Goal: Contribute content: Add original content to the website for others to see

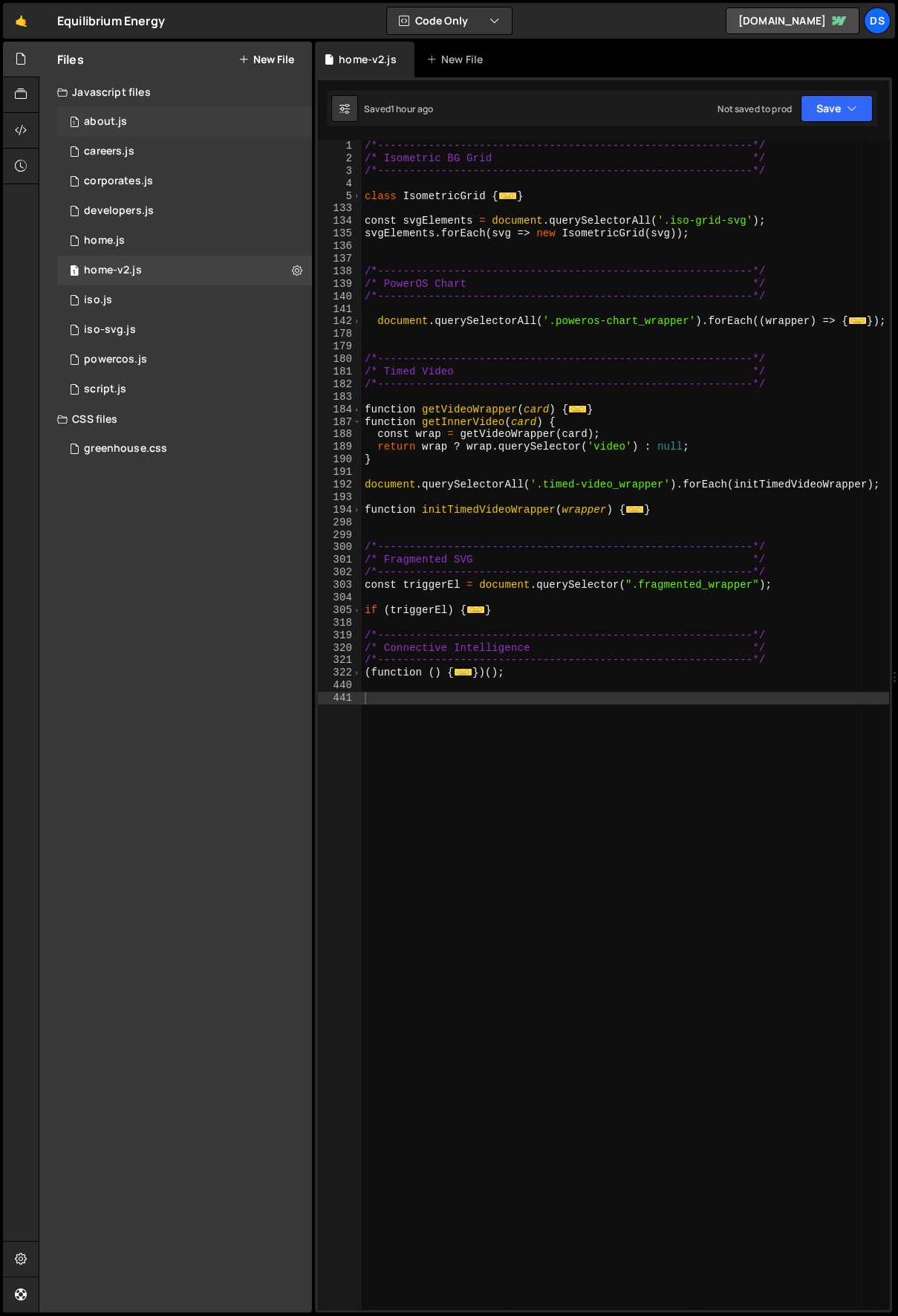
click at [130, 117] on div "1 about.js 0" at bounding box center [185, 122] width 255 height 30
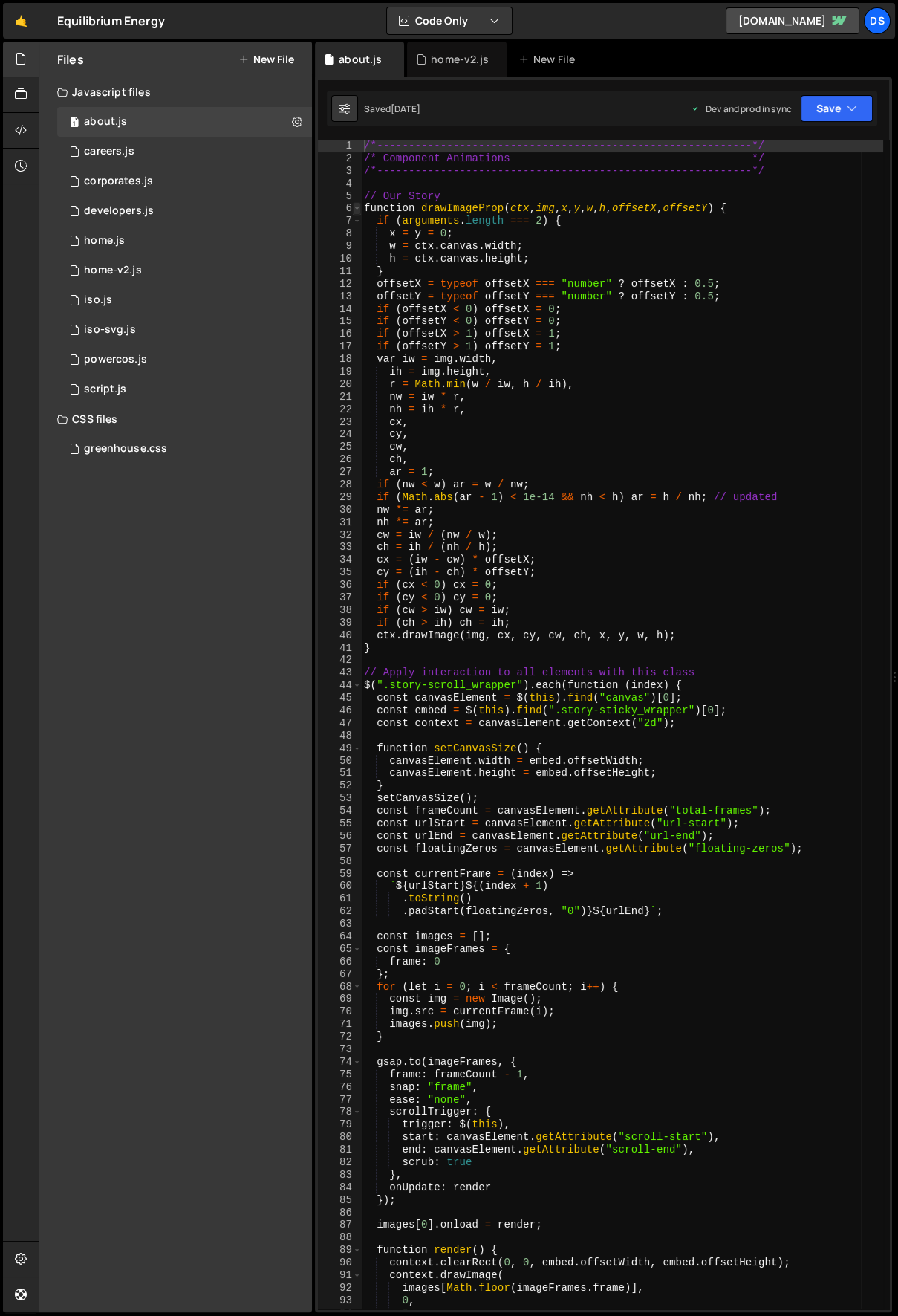
click at [354, 206] on span at bounding box center [357, 208] width 9 height 12
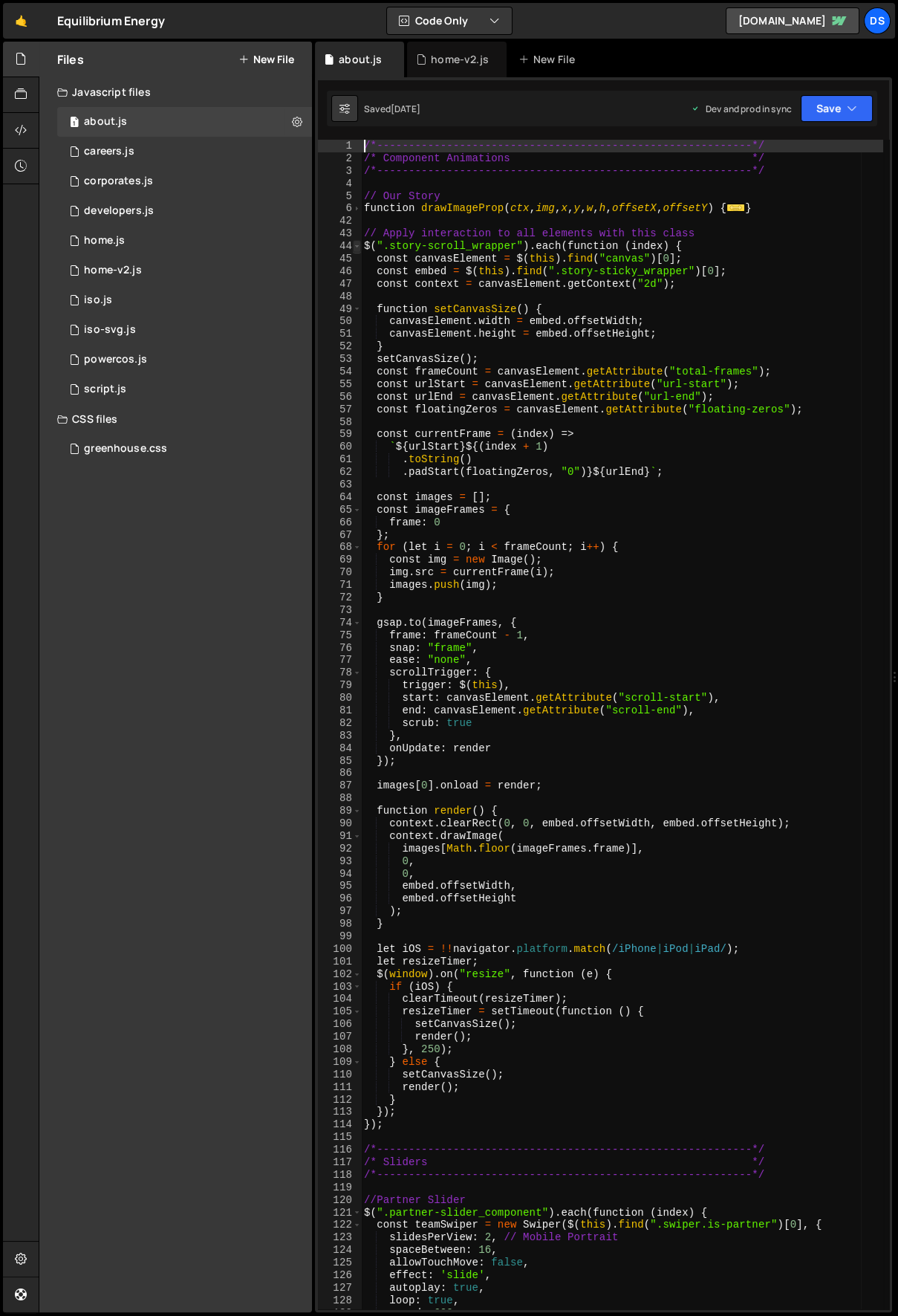
click at [358, 242] on span at bounding box center [357, 246] width 9 height 12
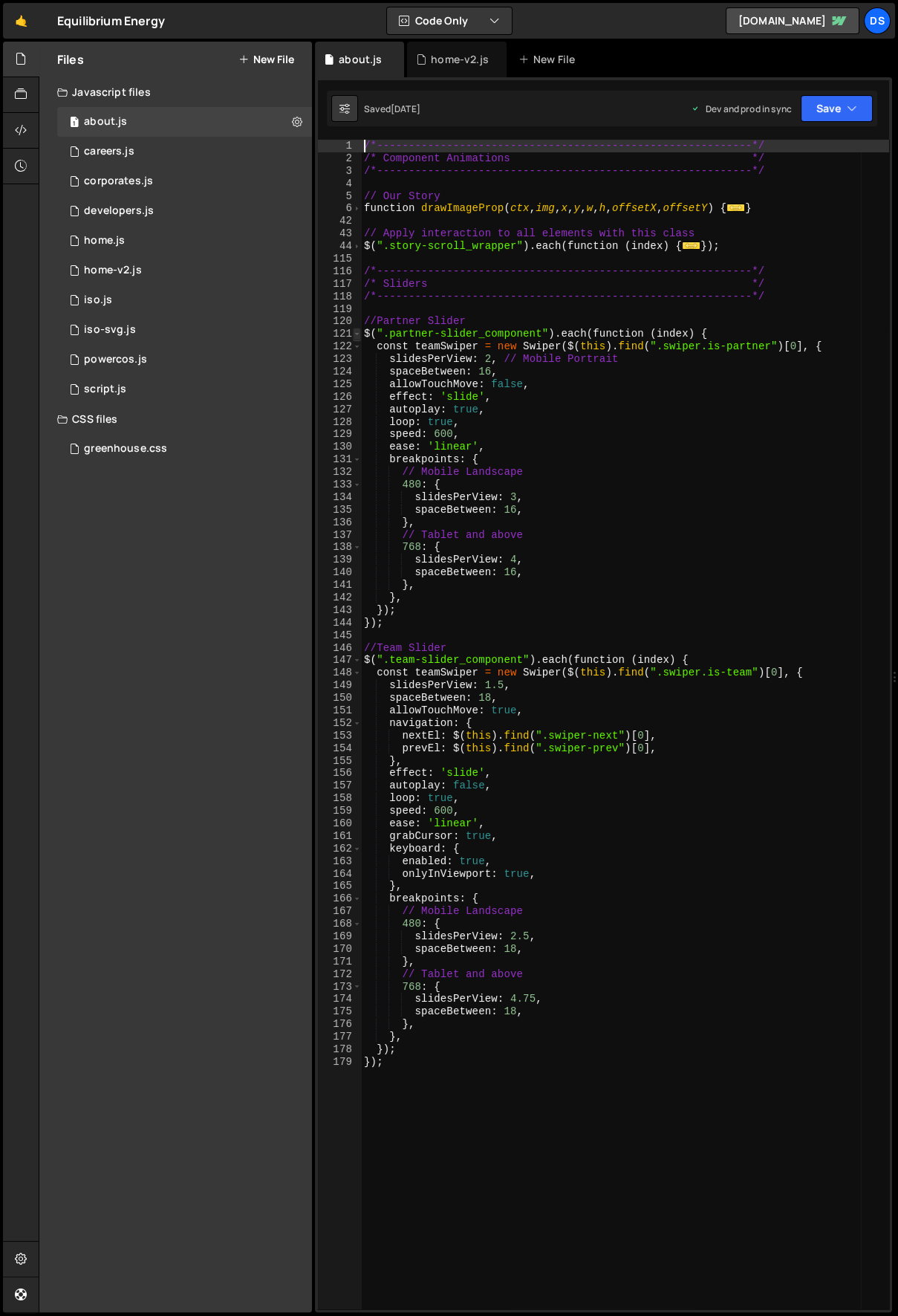
click at [355, 329] on span at bounding box center [357, 334] width 9 height 12
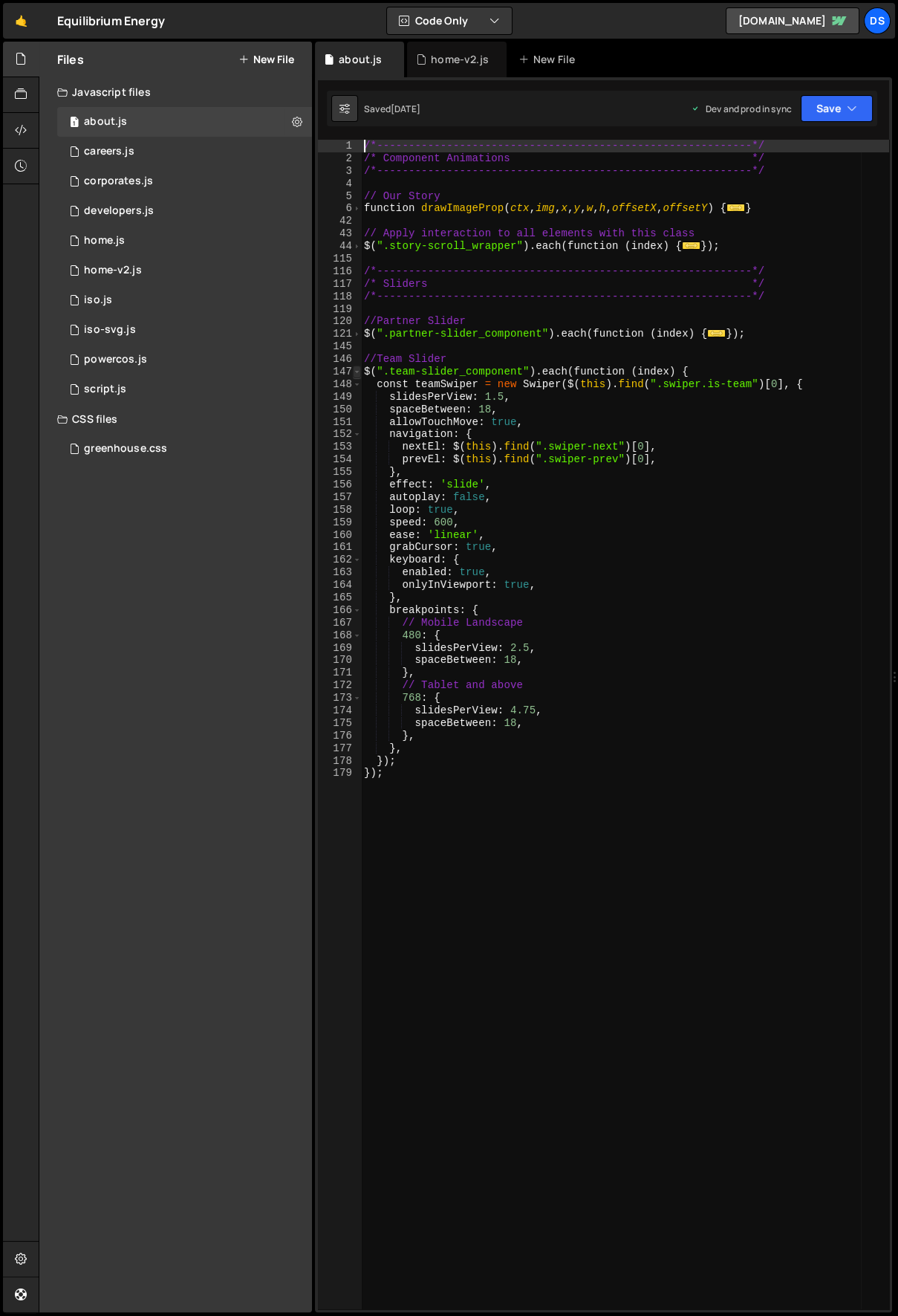
click at [353, 373] on span at bounding box center [357, 371] width 9 height 12
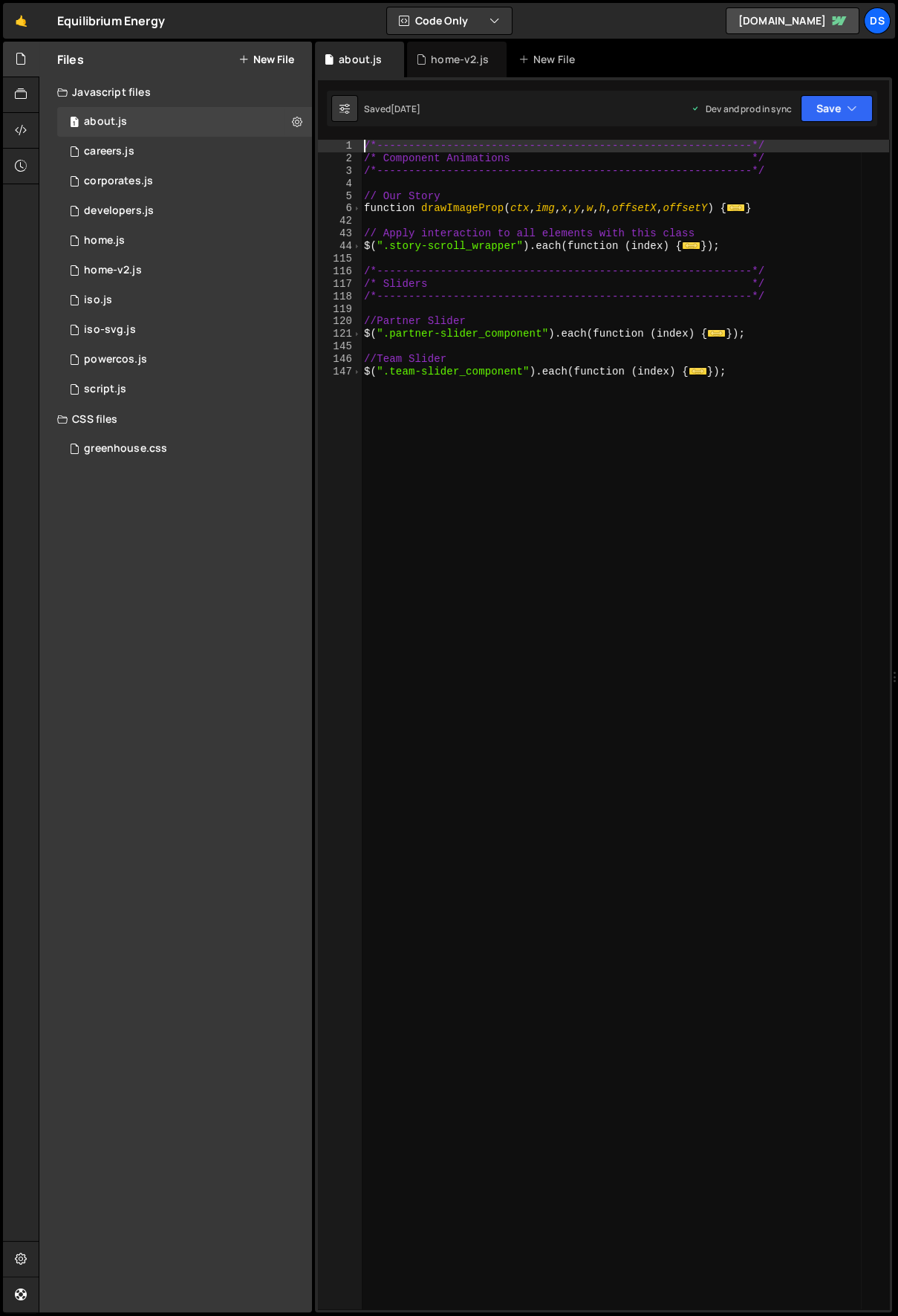
click at [529, 430] on div "/*-----------------------------------------------------------*/ /* Component An…" at bounding box center [625, 738] width 529 height 1195
type textarea "});"
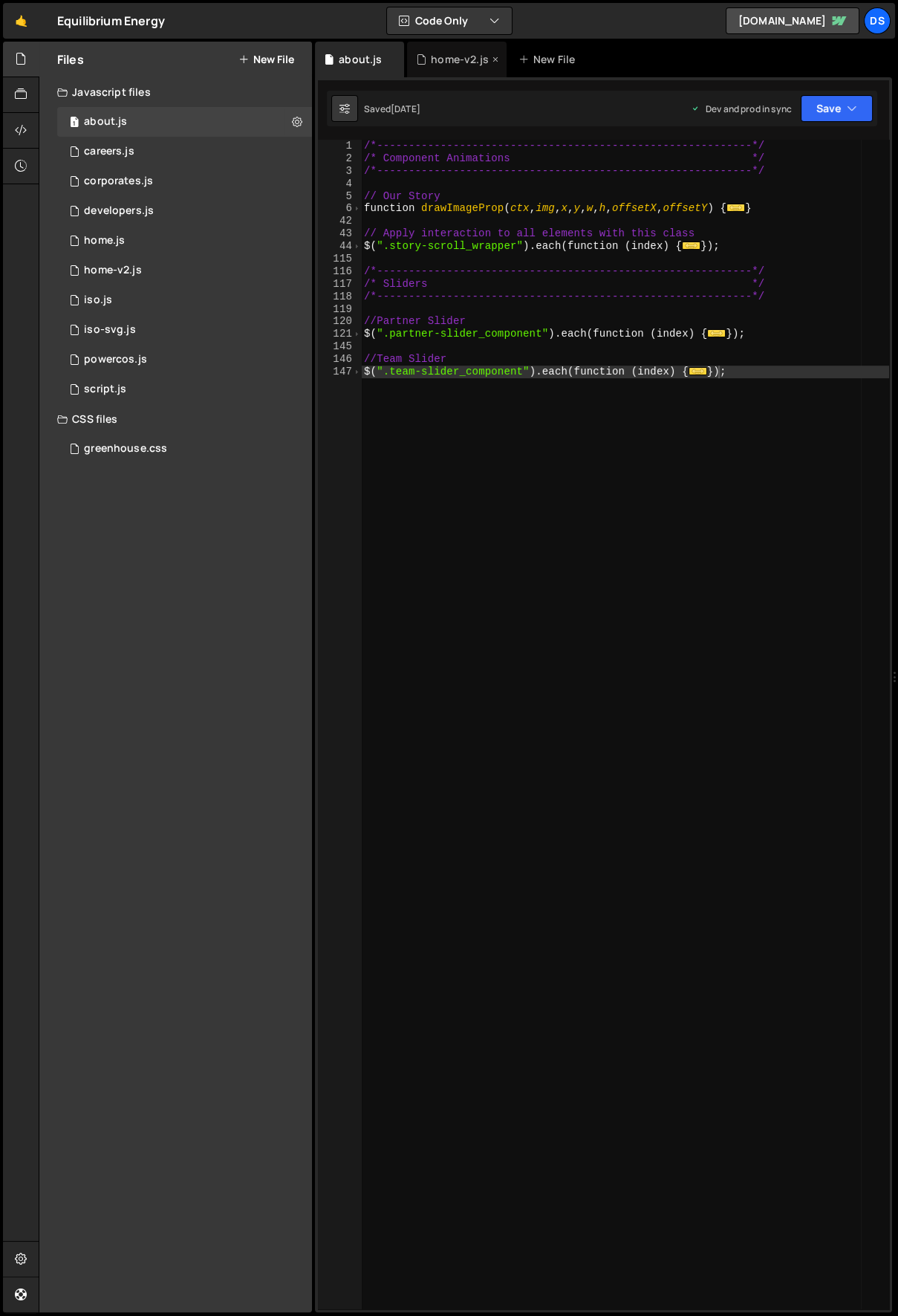
click at [445, 58] on div "home-v2.js" at bounding box center [460, 59] width 58 height 14
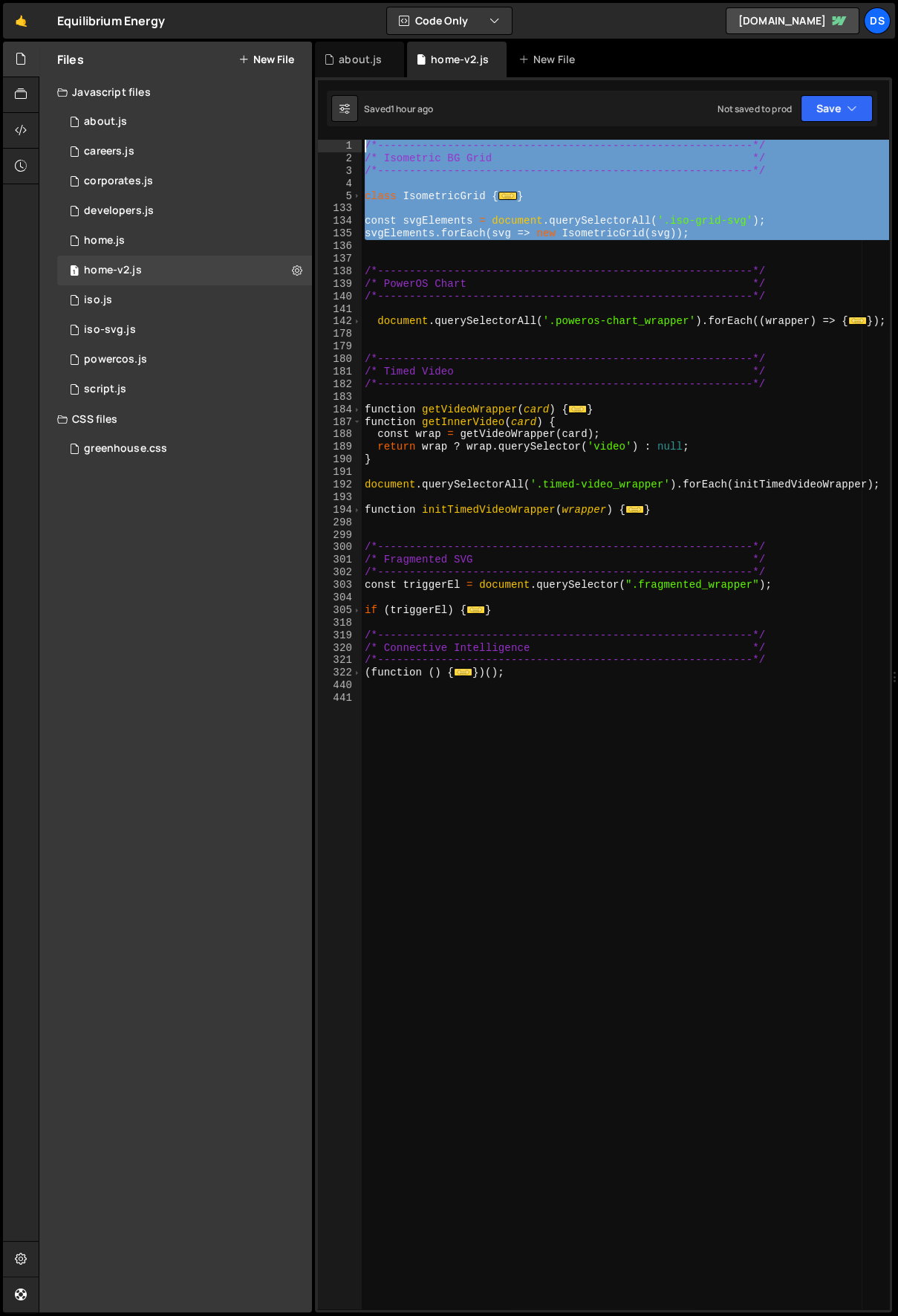
drag, startPoint x: 701, startPoint y: 241, endPoint x: 359, endPoint y: 150, distance: 353.9
click at [359, 150] on div "1 2 3 4 5 133 134 135 136 137 138 139 140 141 142 178 179 180 181 182 183 184 1…" at bounding box center [603, 724] width 572 height 1169
type textarea "/*-----------------------------------------------------------*/ /* Isometric BG…"
click at [339, 62] on div "about.js" at bounding box center [360, 59] width 43 height 14
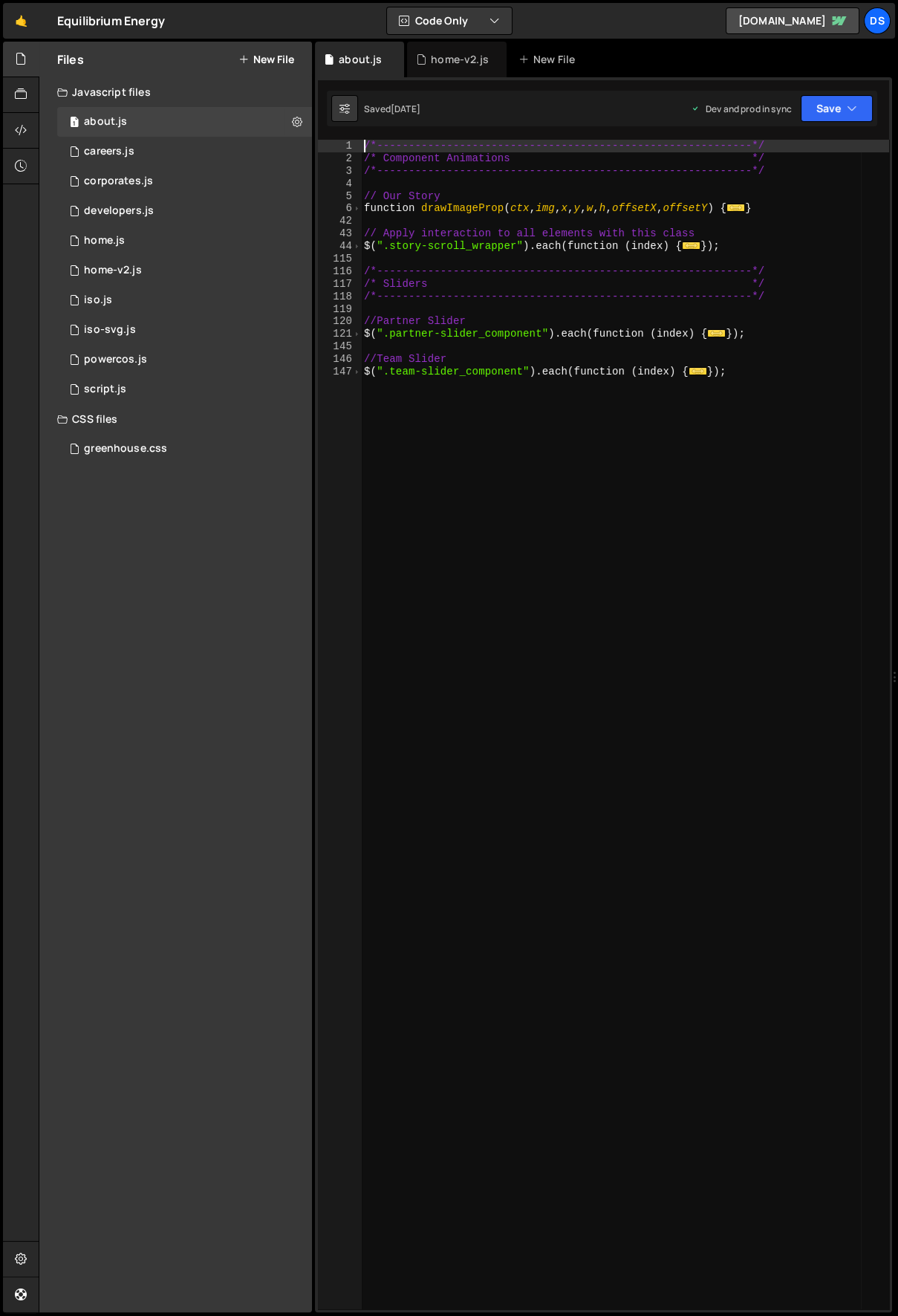
click at [364, 147] on div "/*-----------------------------------------------------------*/ /* Component An…" at bounding box center [625, 738] width 529 height 1195
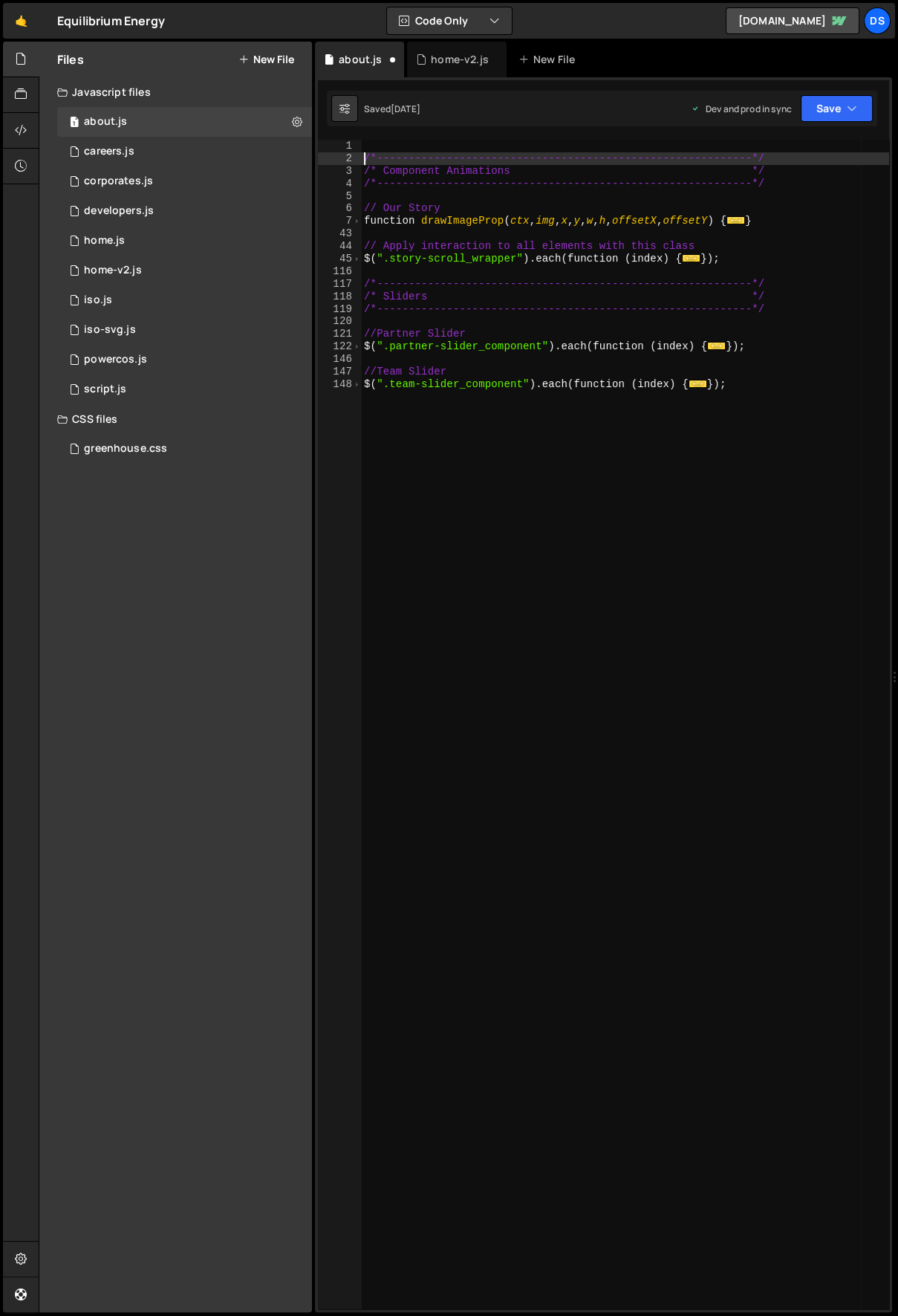
type textarea "/*-----------------------------------------------------------*/"
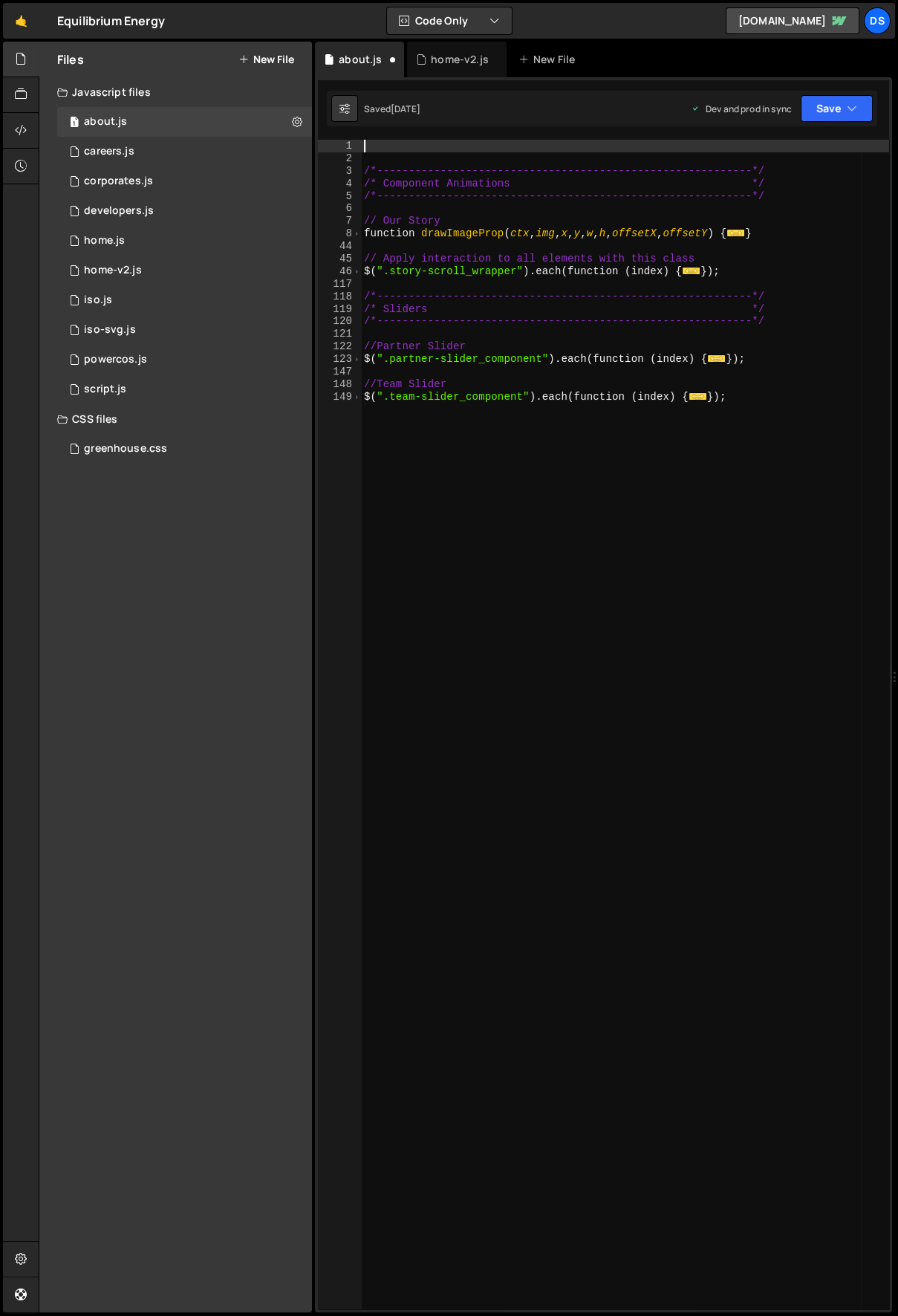
paste textarea
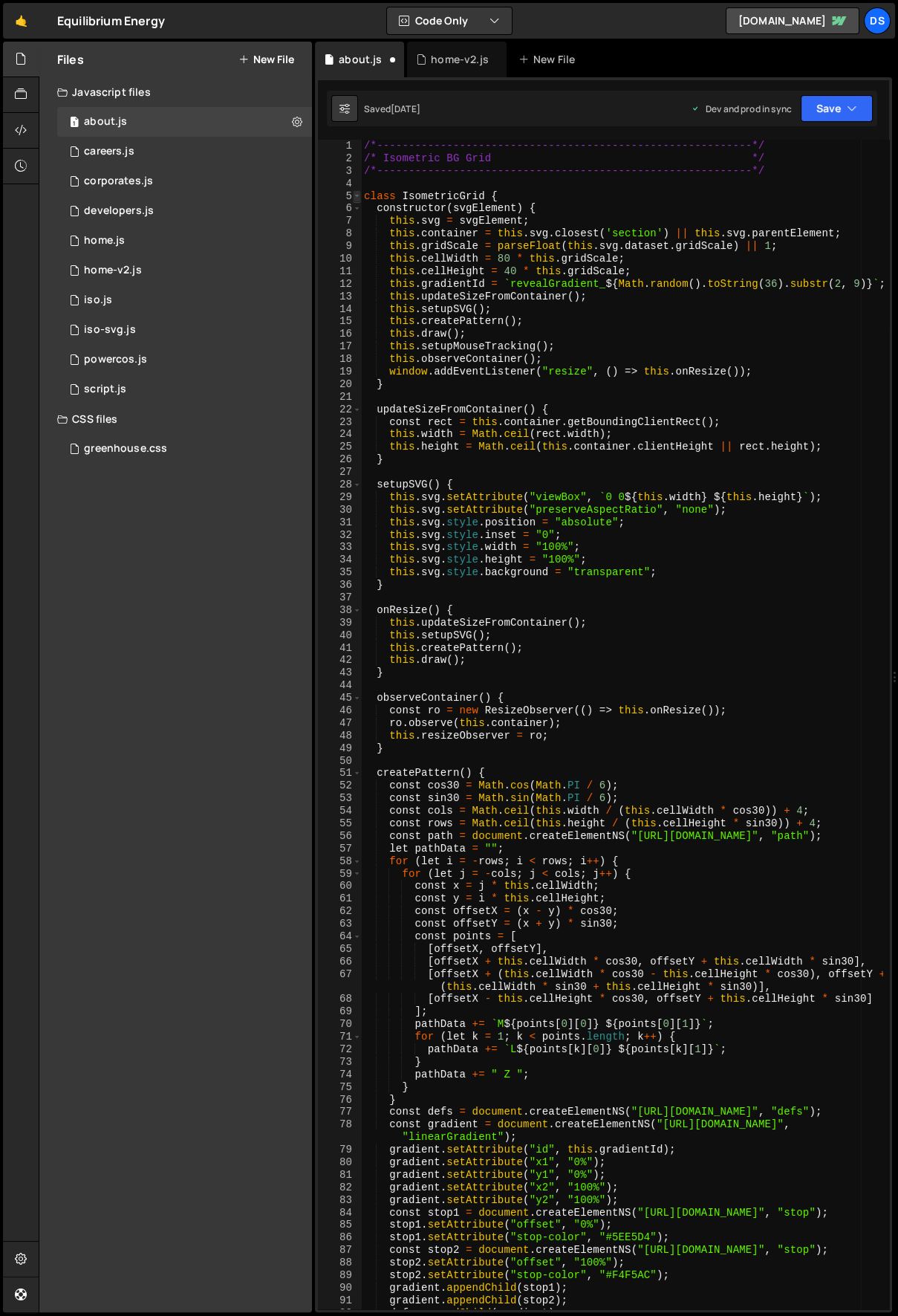
click at [360, 197] on span at bounding box center [357, 196] width 9 height 12
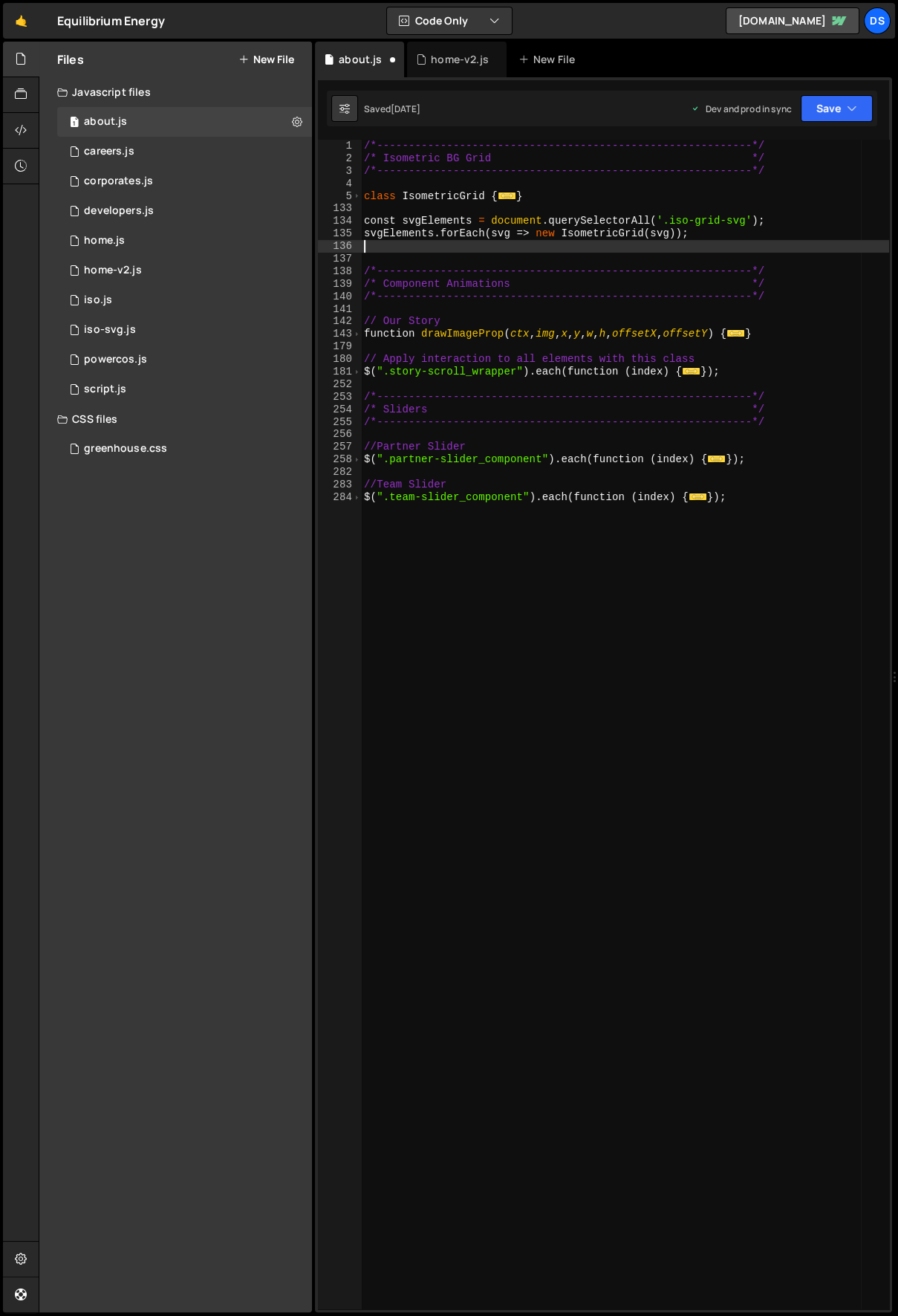
click at [613, 670] on div "/*-----------------------------------------------------------*/ /* Isometric BG…" at bounding box center [625, 738] width 529 height 1195
type textarea "});"
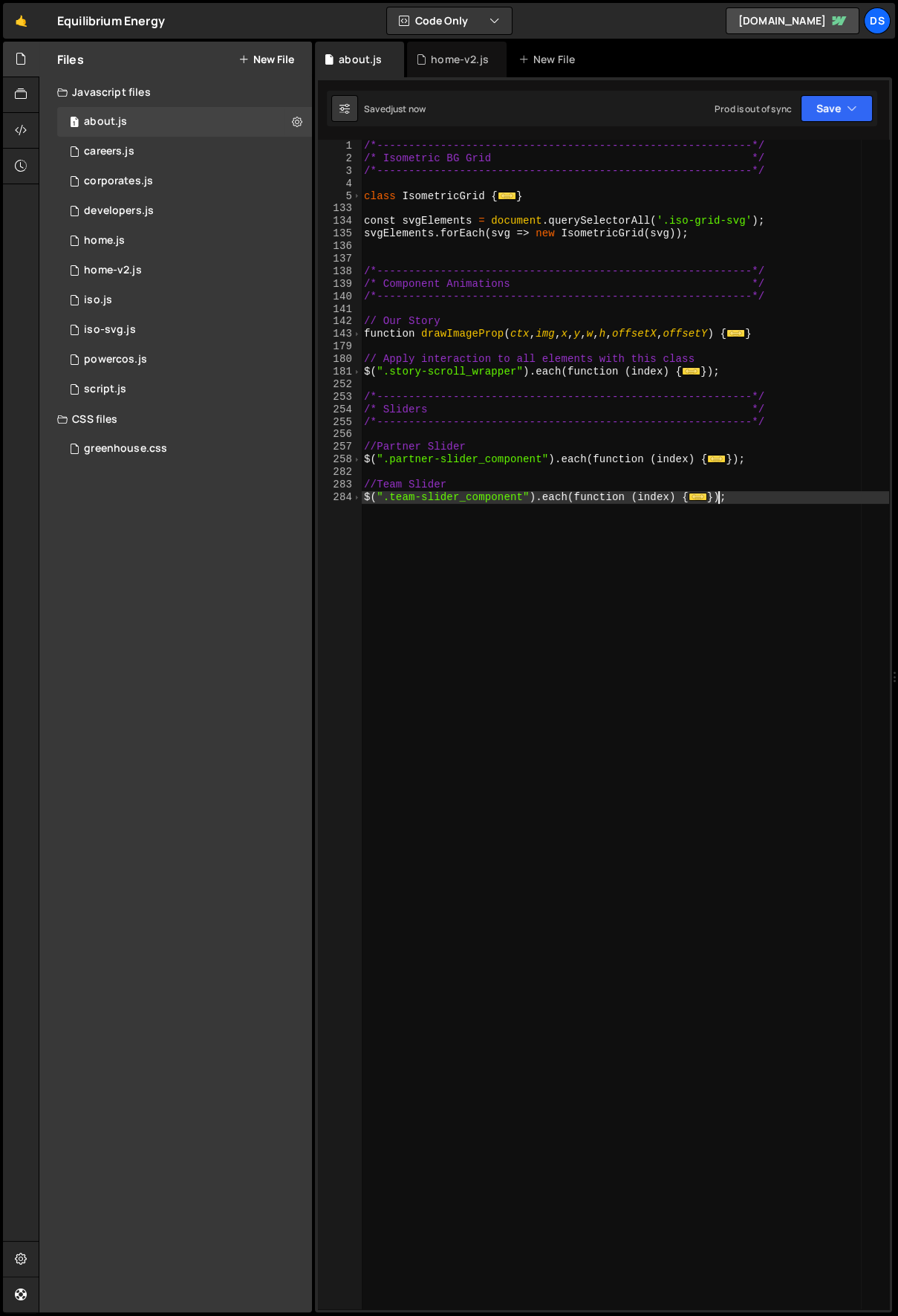
click at [275, 55] on button "New File" at bounding box center [267, 59] width 56 height 12
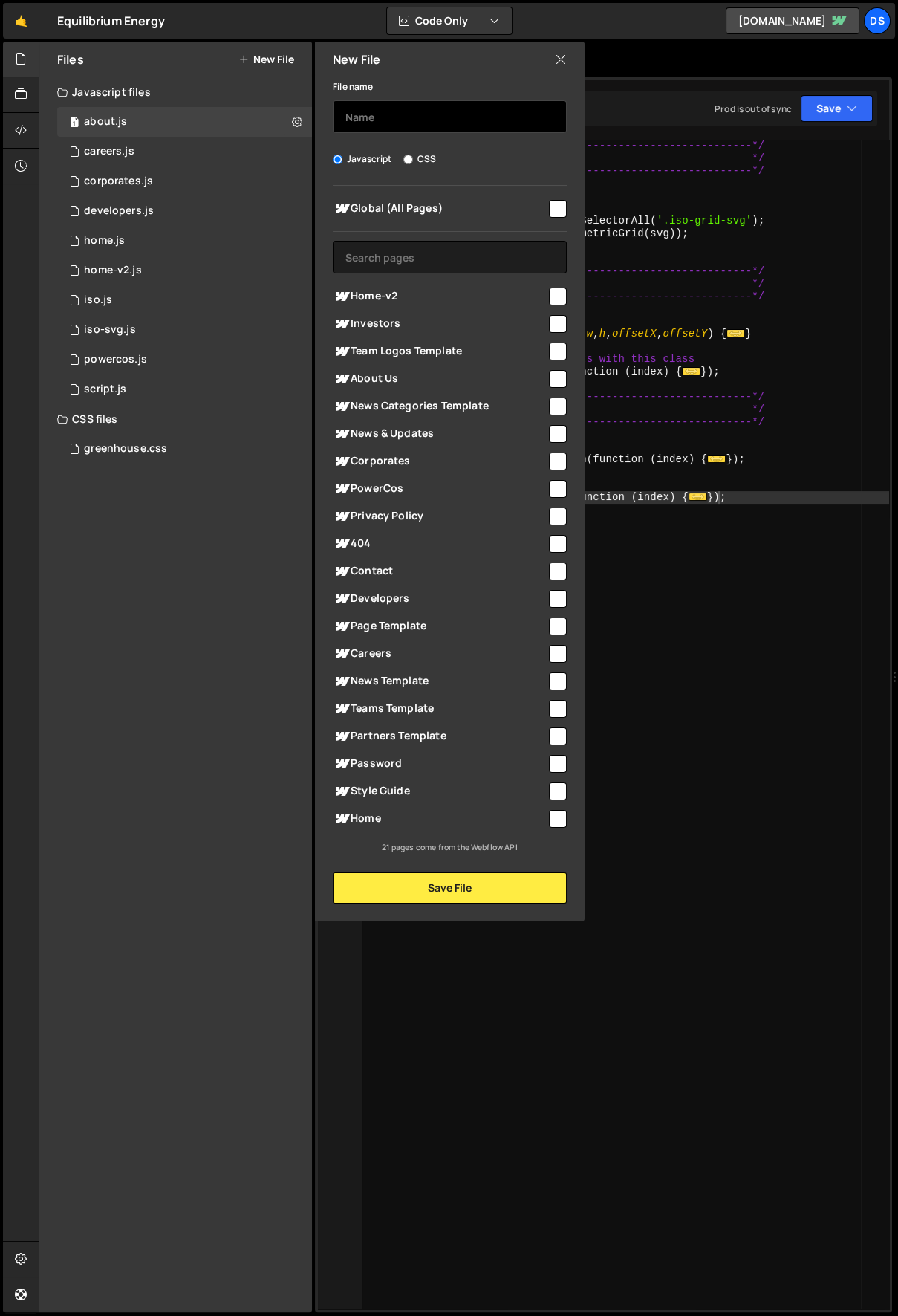
click at [387, 115] on input "text" at bounding box center [450, 117] width 234 height 33
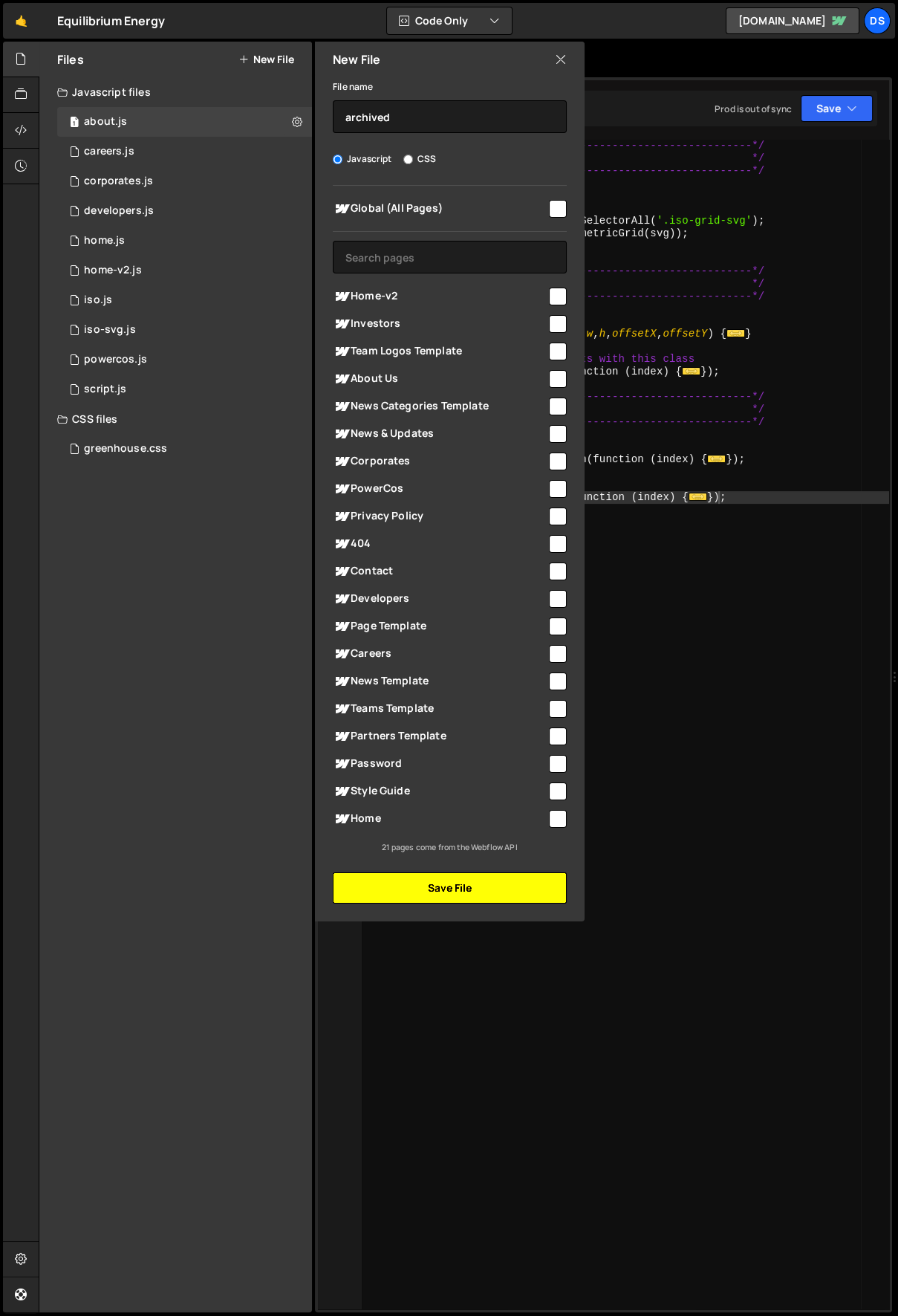
click at [457, 889] on button "Save File" at bounding box center [450, 887] width 234 height 32
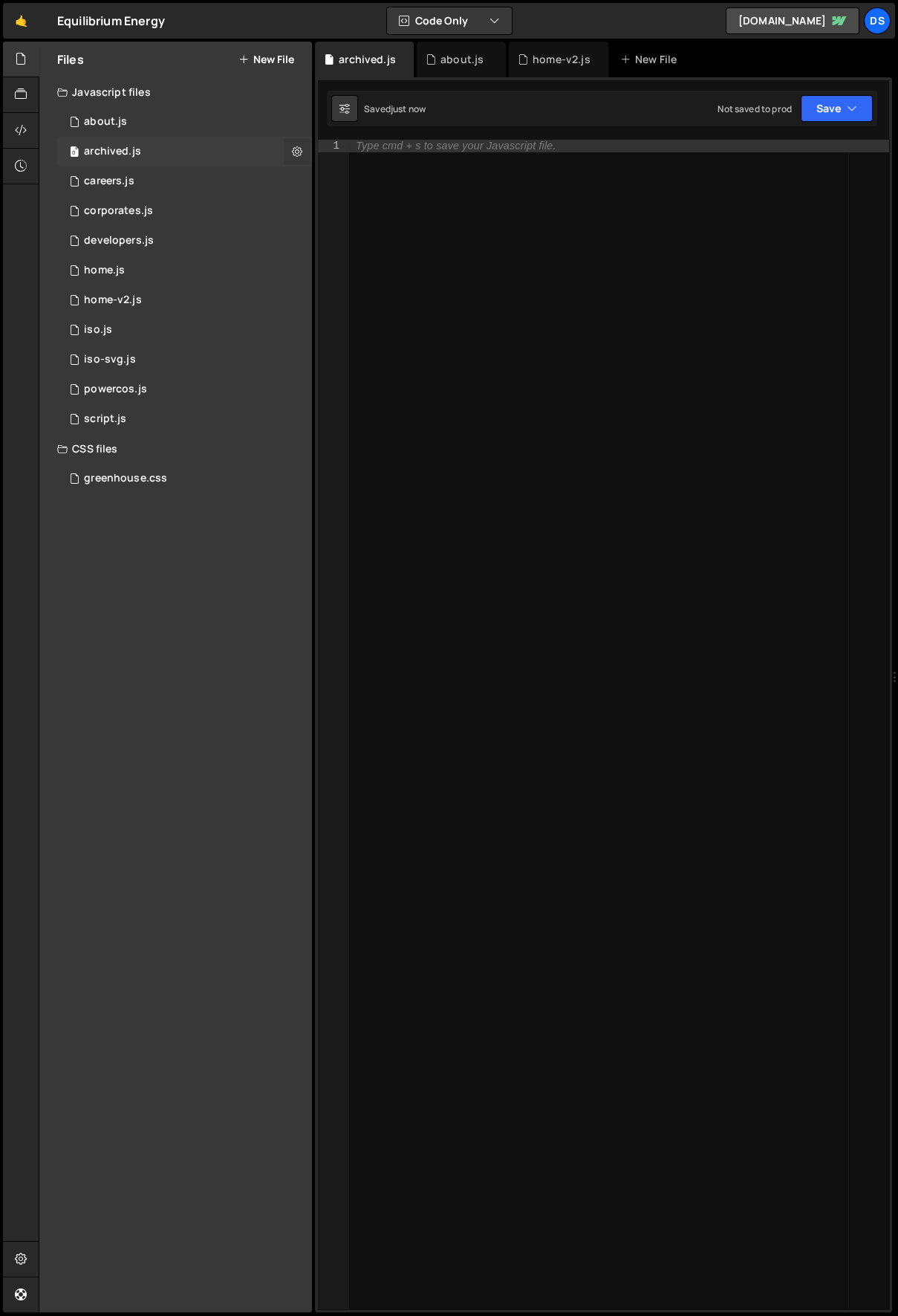
click at [297, 150] on icon at bounding box center [296, 151] width 11 height 14
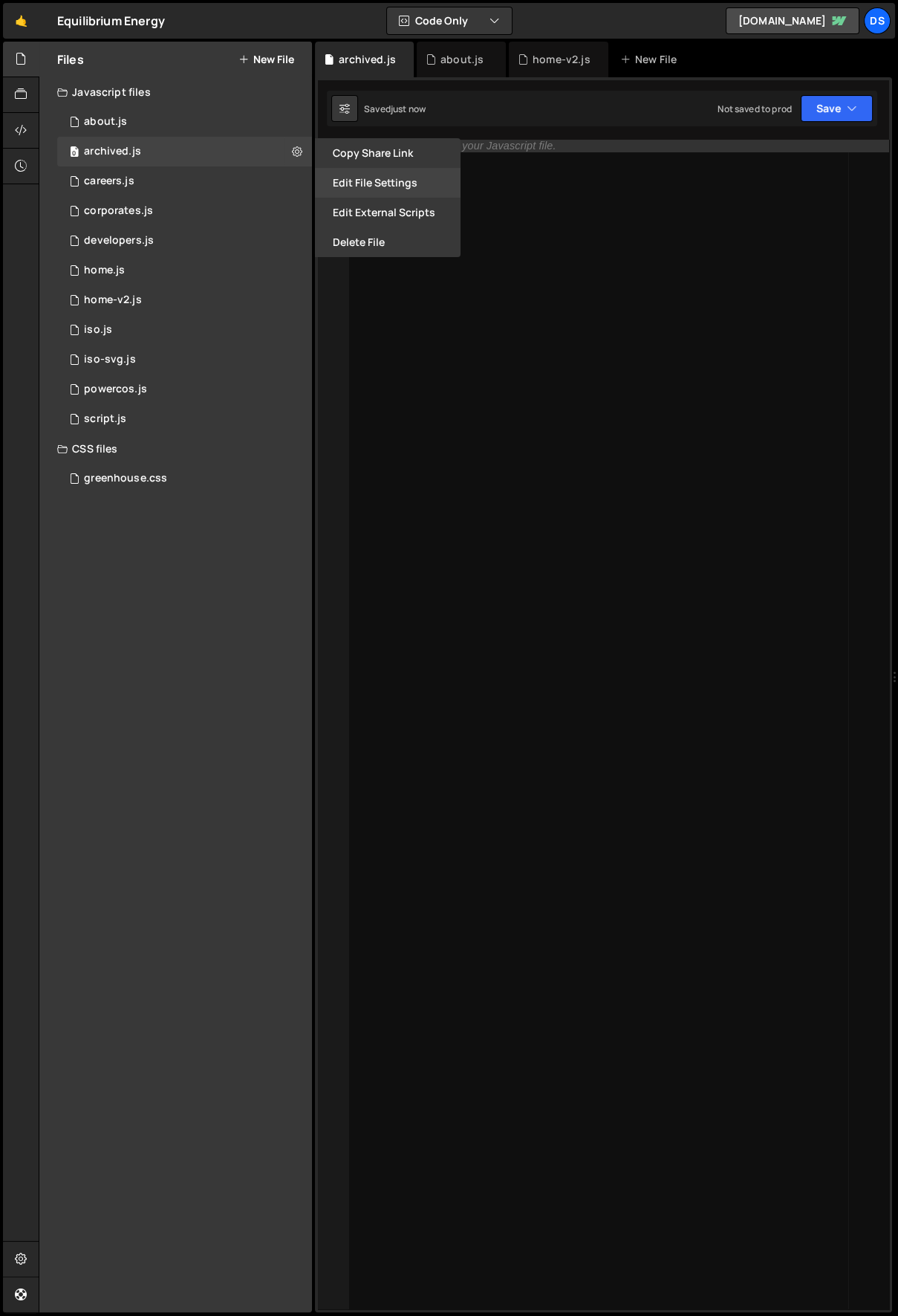
click at [351, 175] on button "Edit File Settings" at bounding box center [388, 182] width 146 height 30
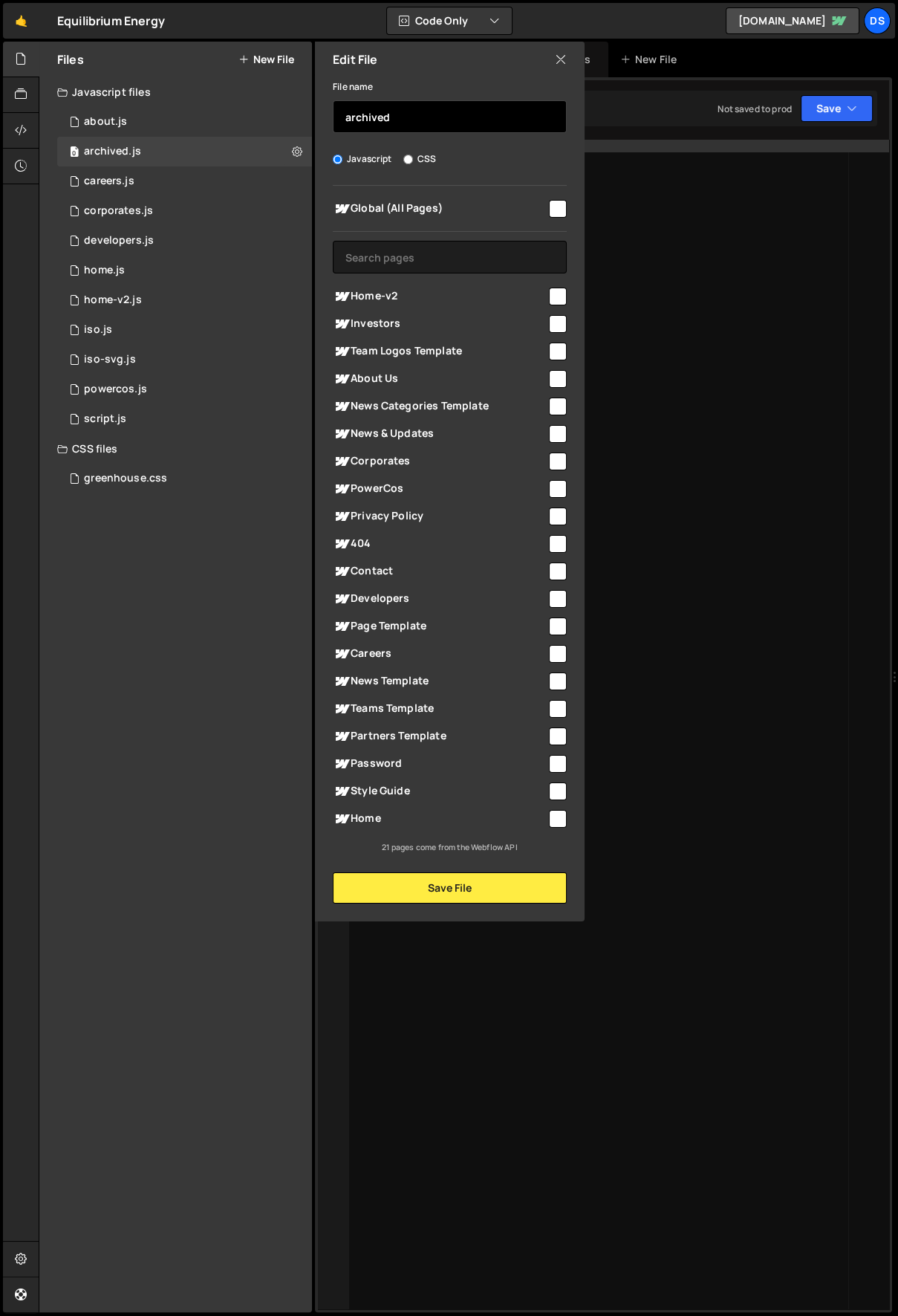
click at [338, 111] on input "archived" at bounding box center [450, 117] width 234 height 33
type input "_archived"
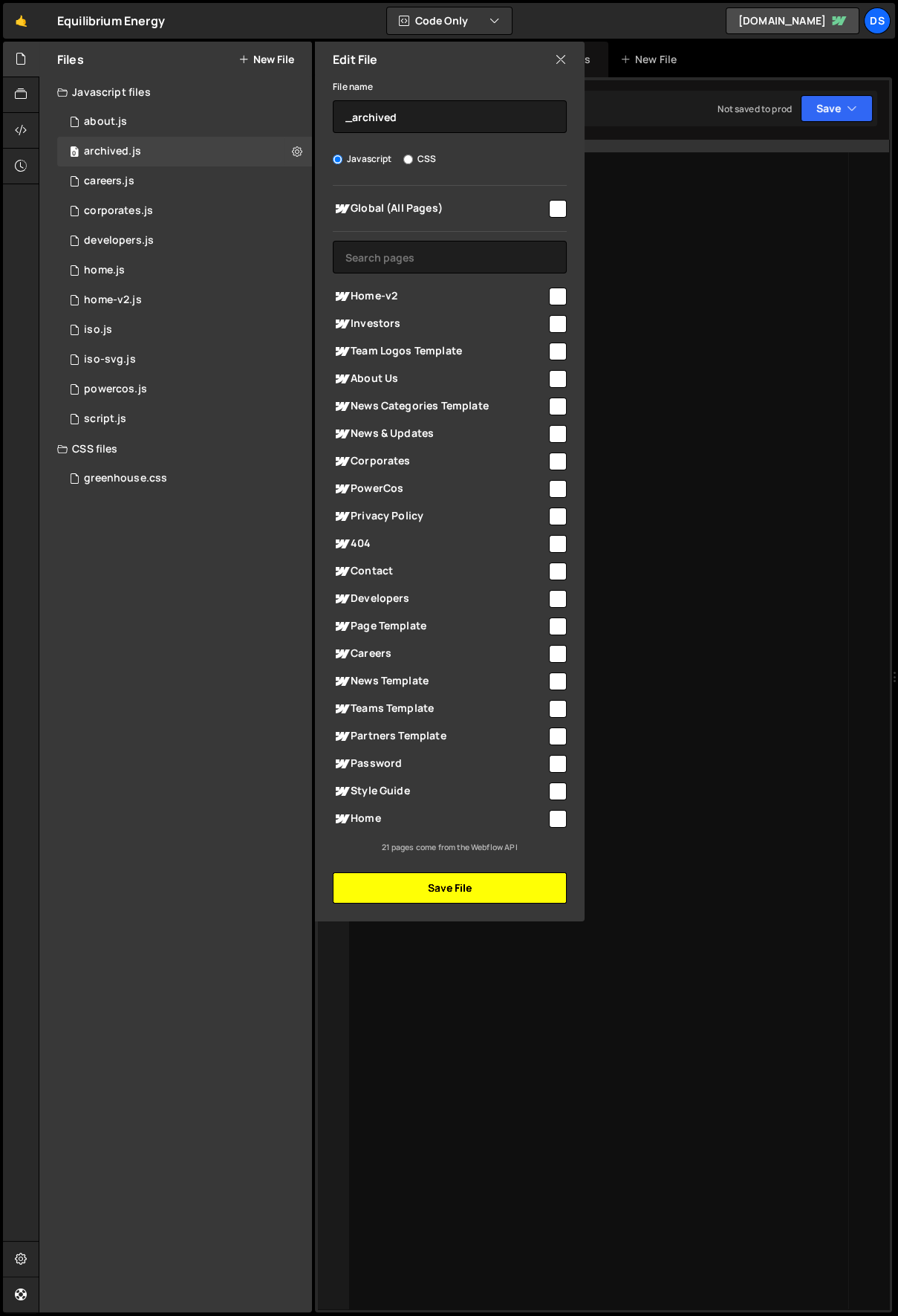
click at [377, 881] on button "Save File" at bounding box center [450, 887] width 234 height 32
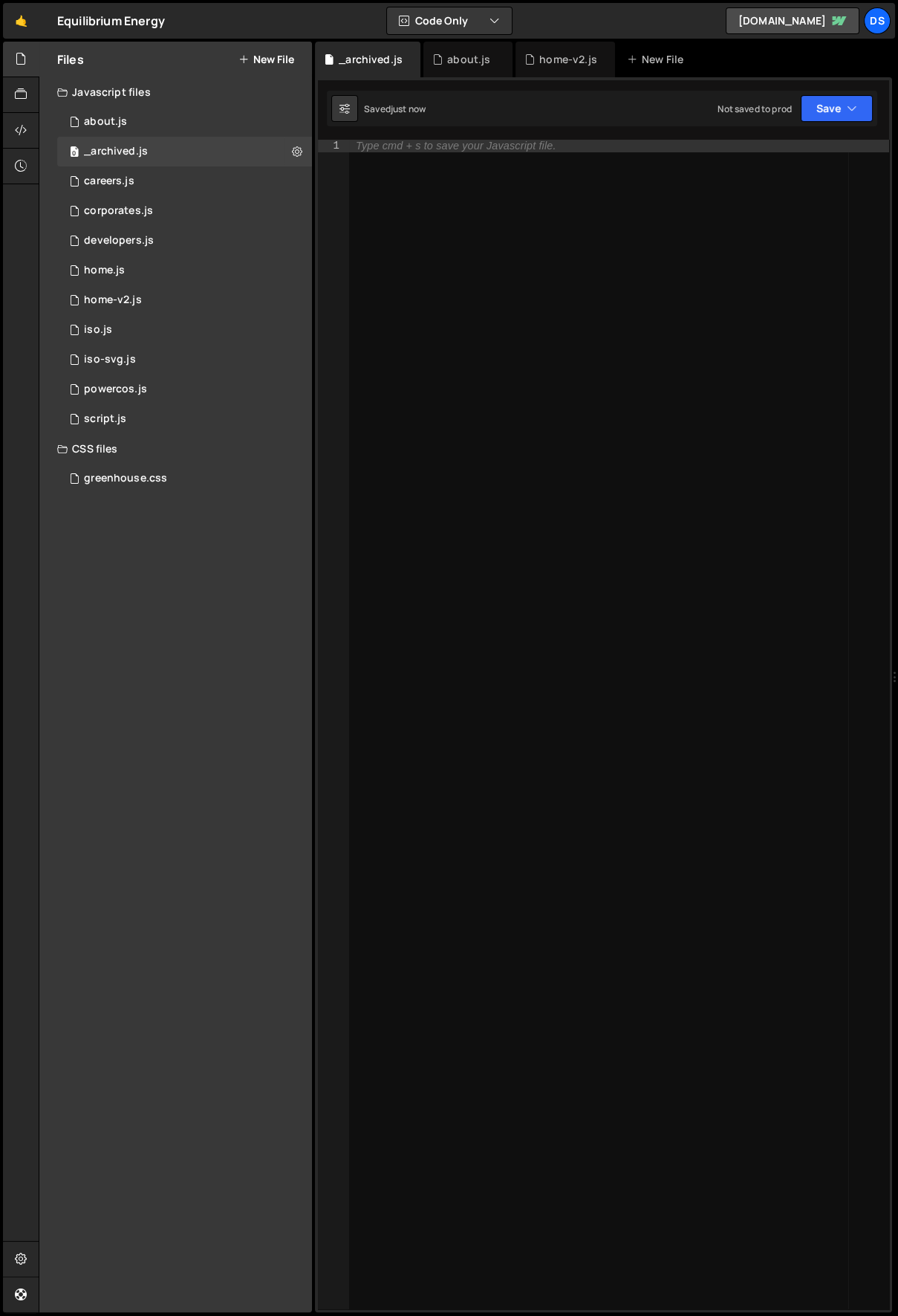
click at [224, 680] on div "Files New File Javascript files 0 about.js 0 0 _archived.js 0 1 careers.js 0 1 …" at bounding box center [176, 676] width 272 height 1270
click at [161, 117] on div "0 about.js 0" at bounding box center [185, 122] width 255 height 30
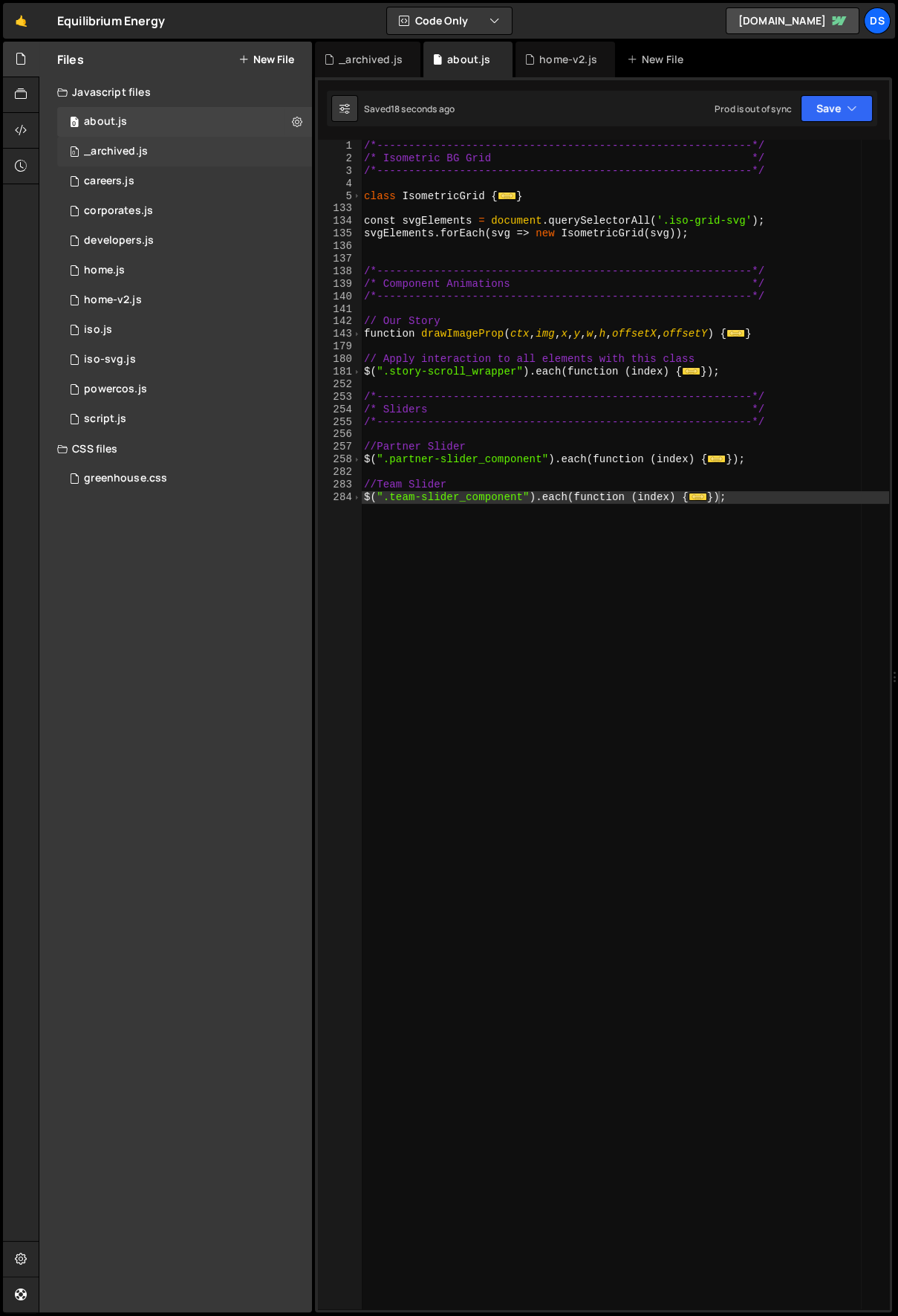
click at [156, 150] on div "0 _archived.js 0" at bounding box center [185, 151] width 255 height 30
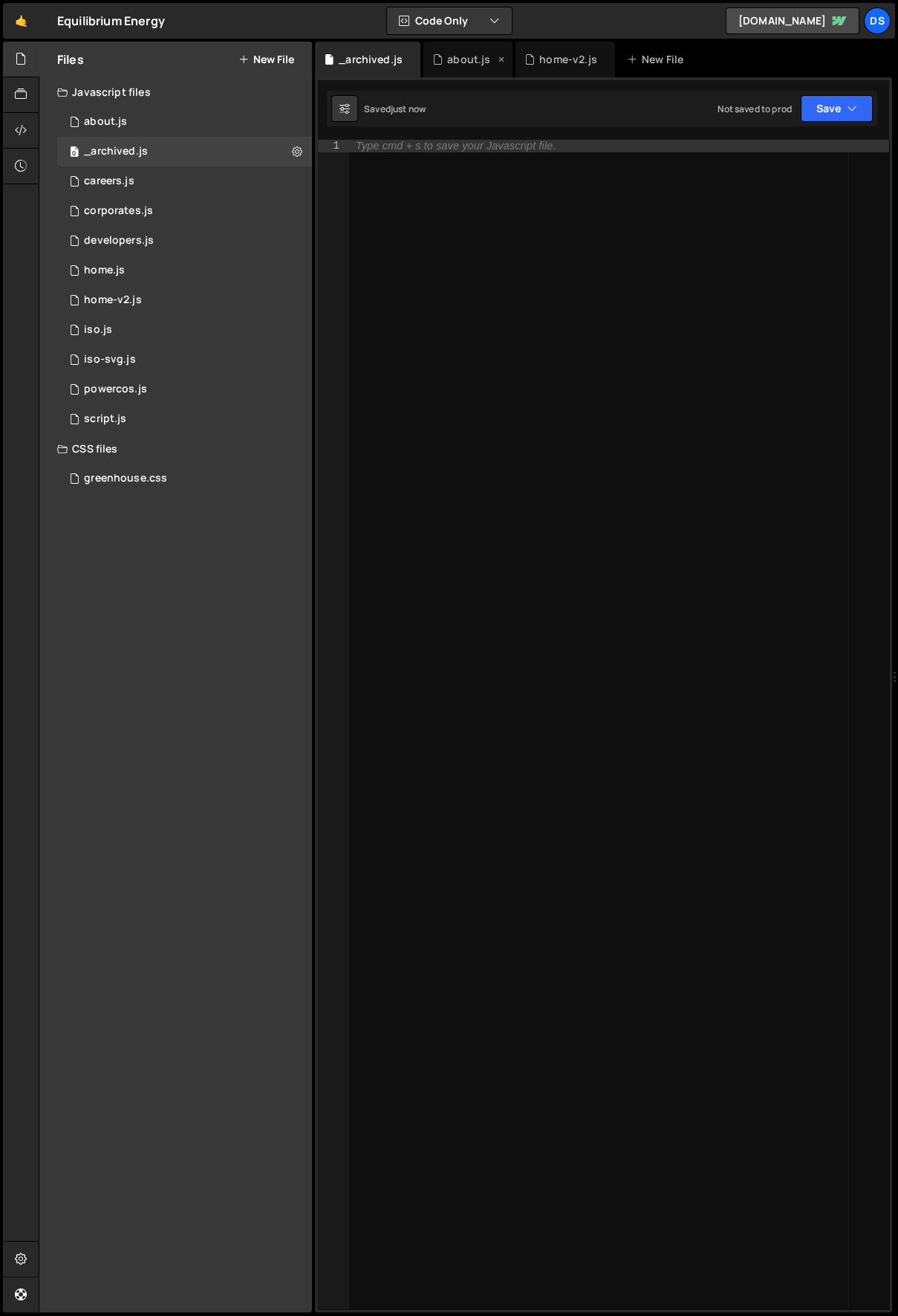
click at [447, 62] on div "about.js" at bounding box center [468, 59] width 43 height 14
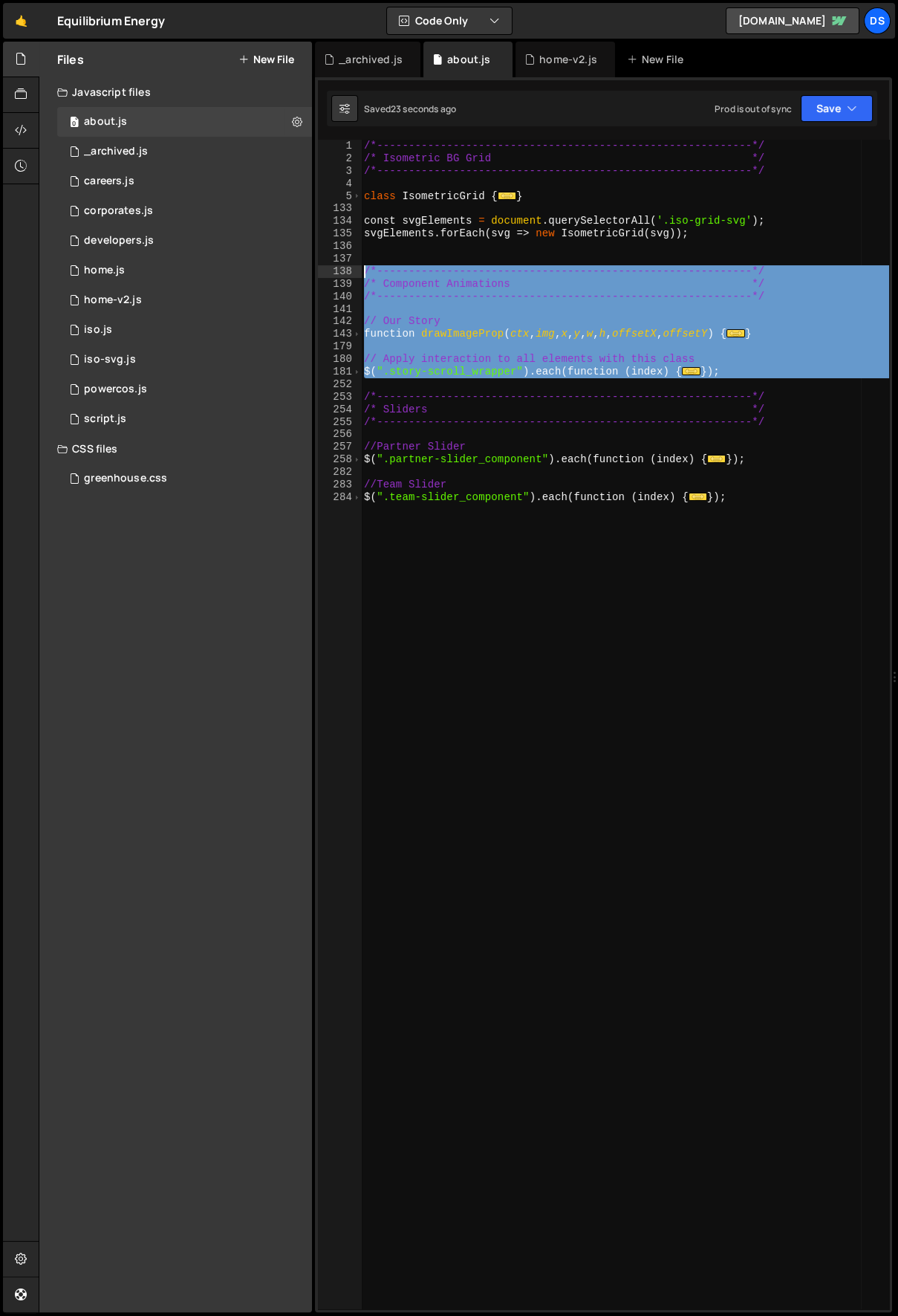
drag, startPoint x: 750, startPoint y: 380, endPoint x: 355, endPoint y: 270, distance: 410.0
click at [355, 270] on div "1 2 3 4 5 133 134 135 136 137 138 139 140 141 142 143 179 180 181 252 253 254 2…" at bounding box center [603, 724] width 572 height 1169
type textarea "/*-----------------------------------------------------------*/ /* Component An…"
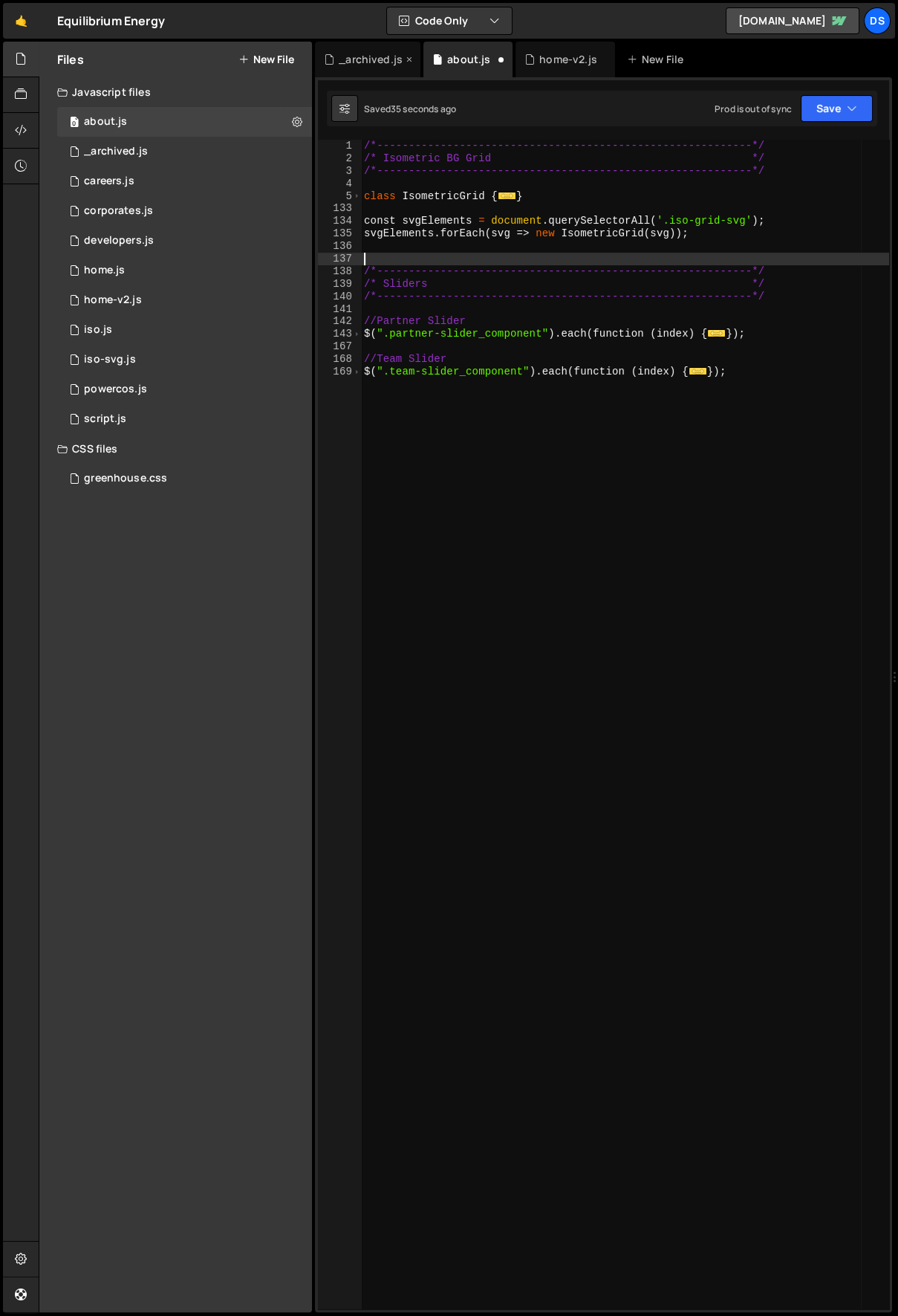
click at [377, 55] on div "_archived.js" at bounding box center [370, 59] width 64 height 14
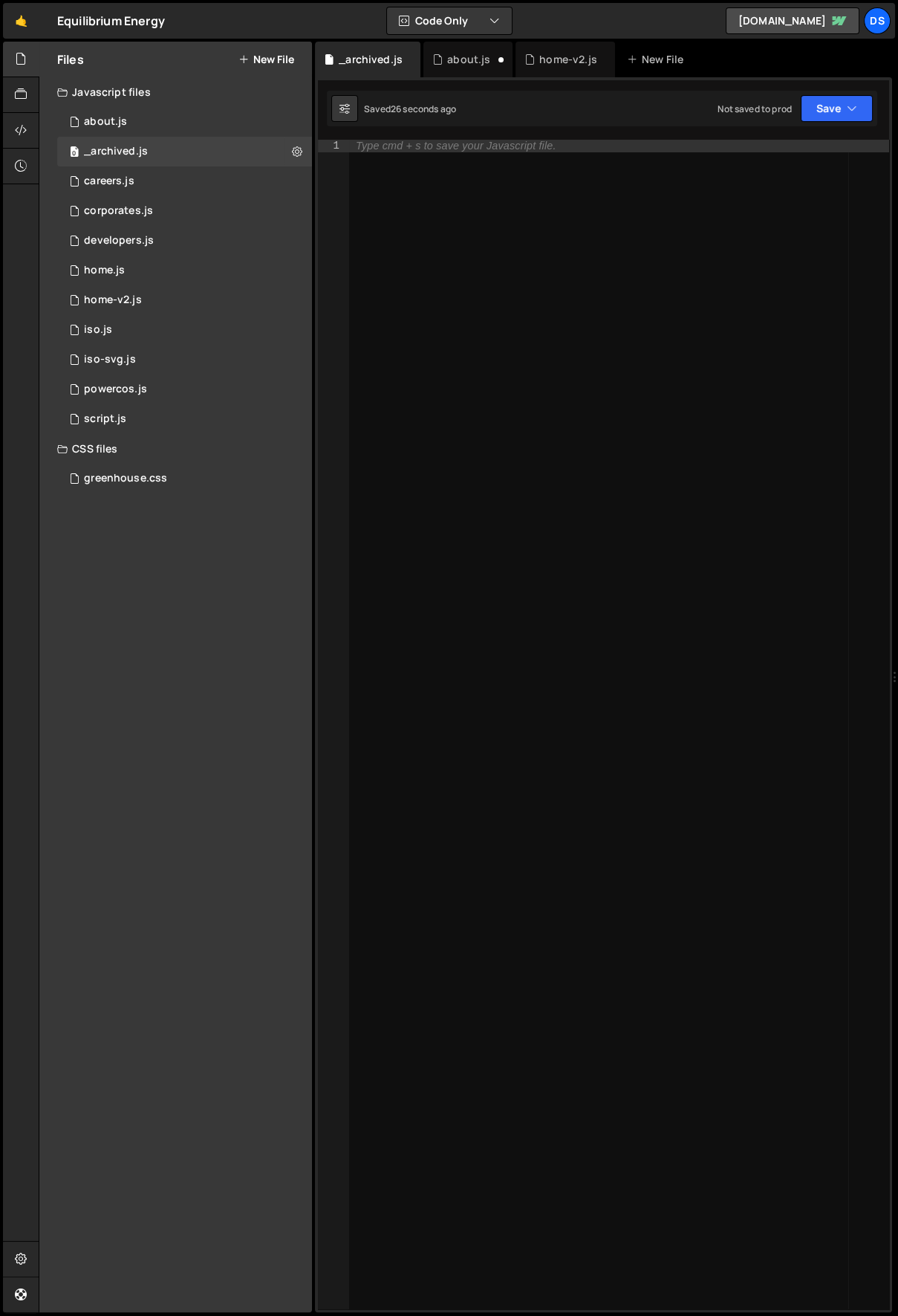
click at [474, 266] on div "Type cmd + s to save your Javascript file." at bounding box center [619, 738] width 542 height 1195
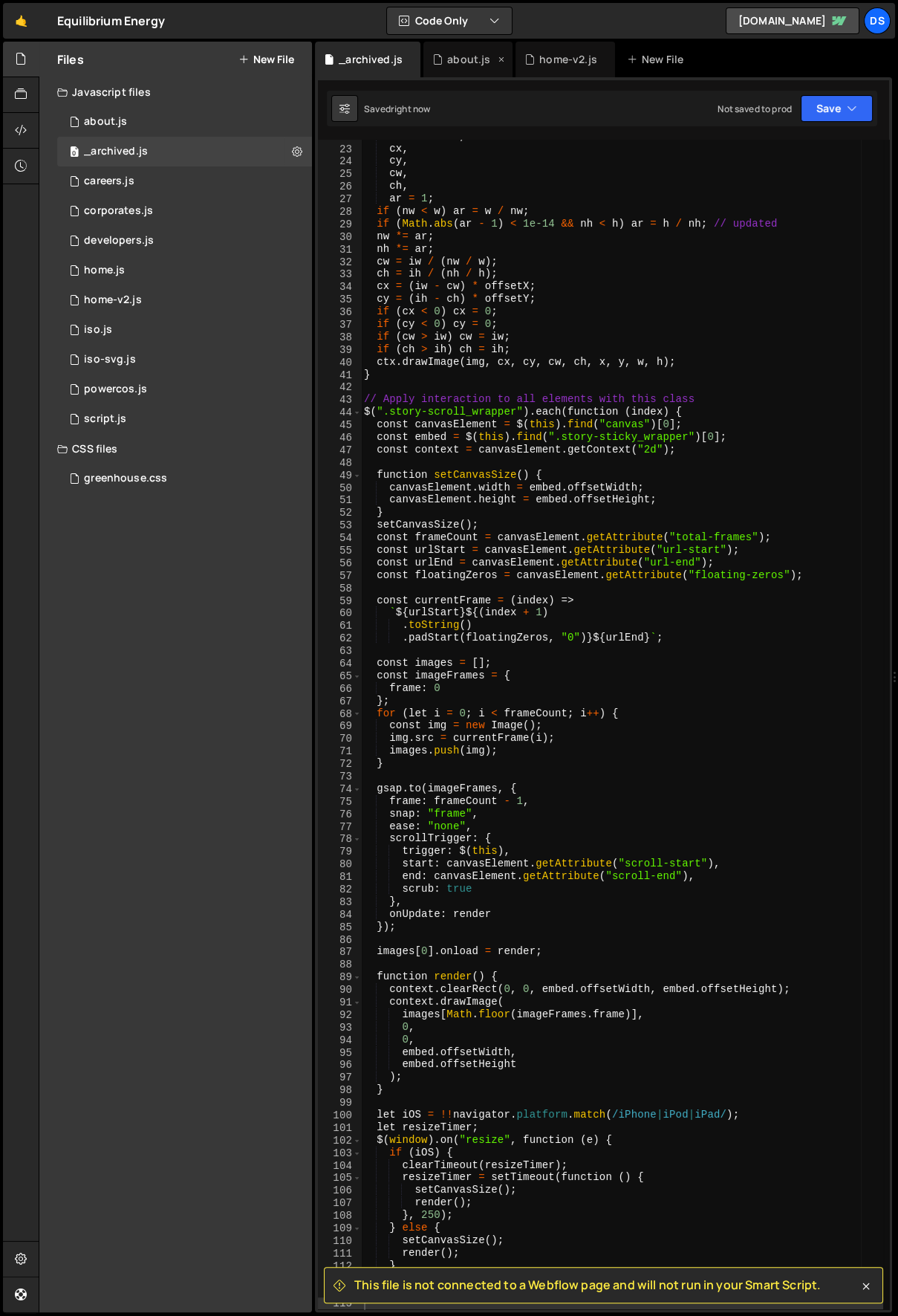
click at [450, 65] on div "about.js" at bounding box center [468, 59] width 43 height 14
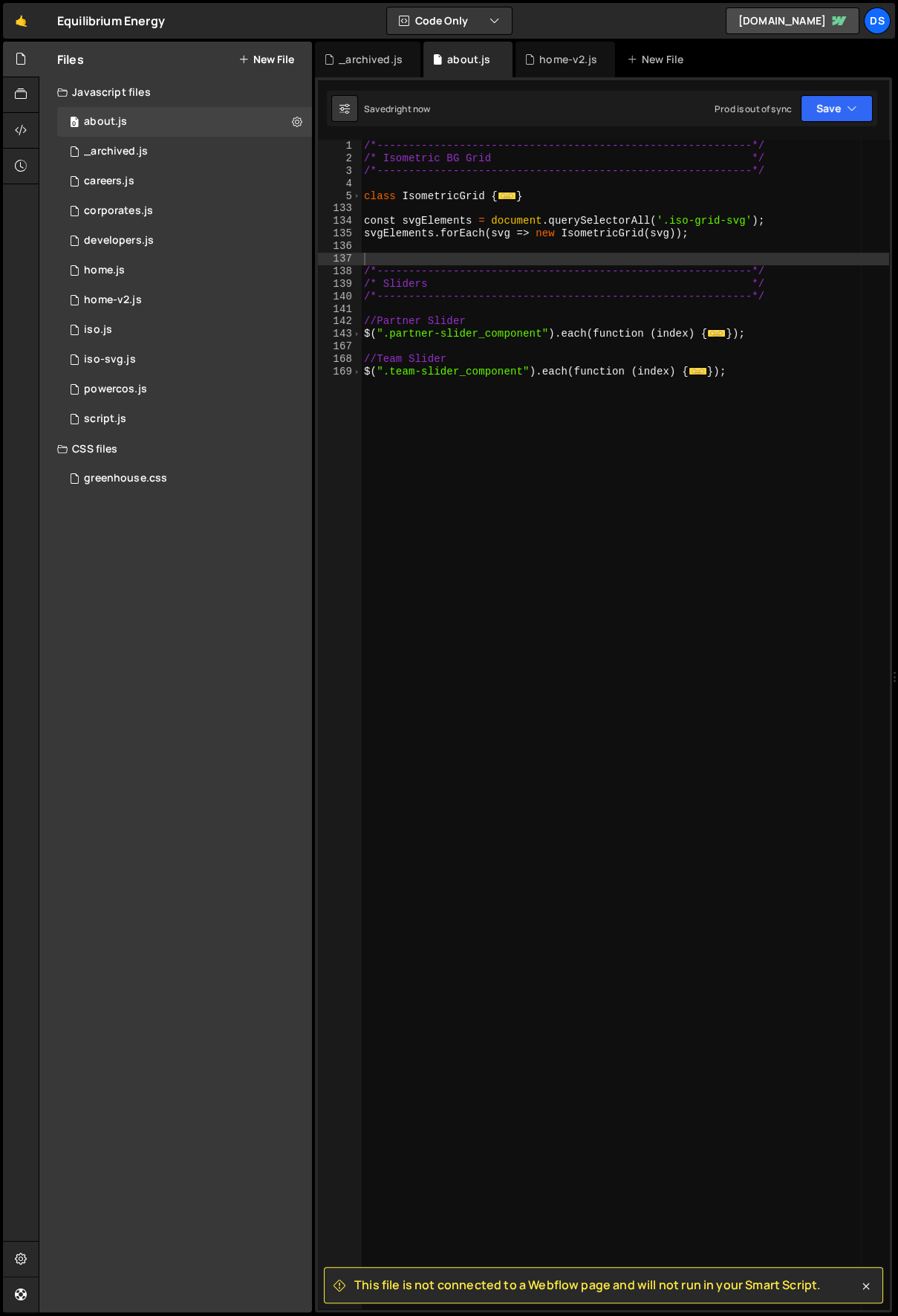
type textarea "});"
click at [457, 611] on div "/*-----------------------------------------------------------*/ /* Isometric BG…" at bounding box center [625, 738] width 529 height 1195
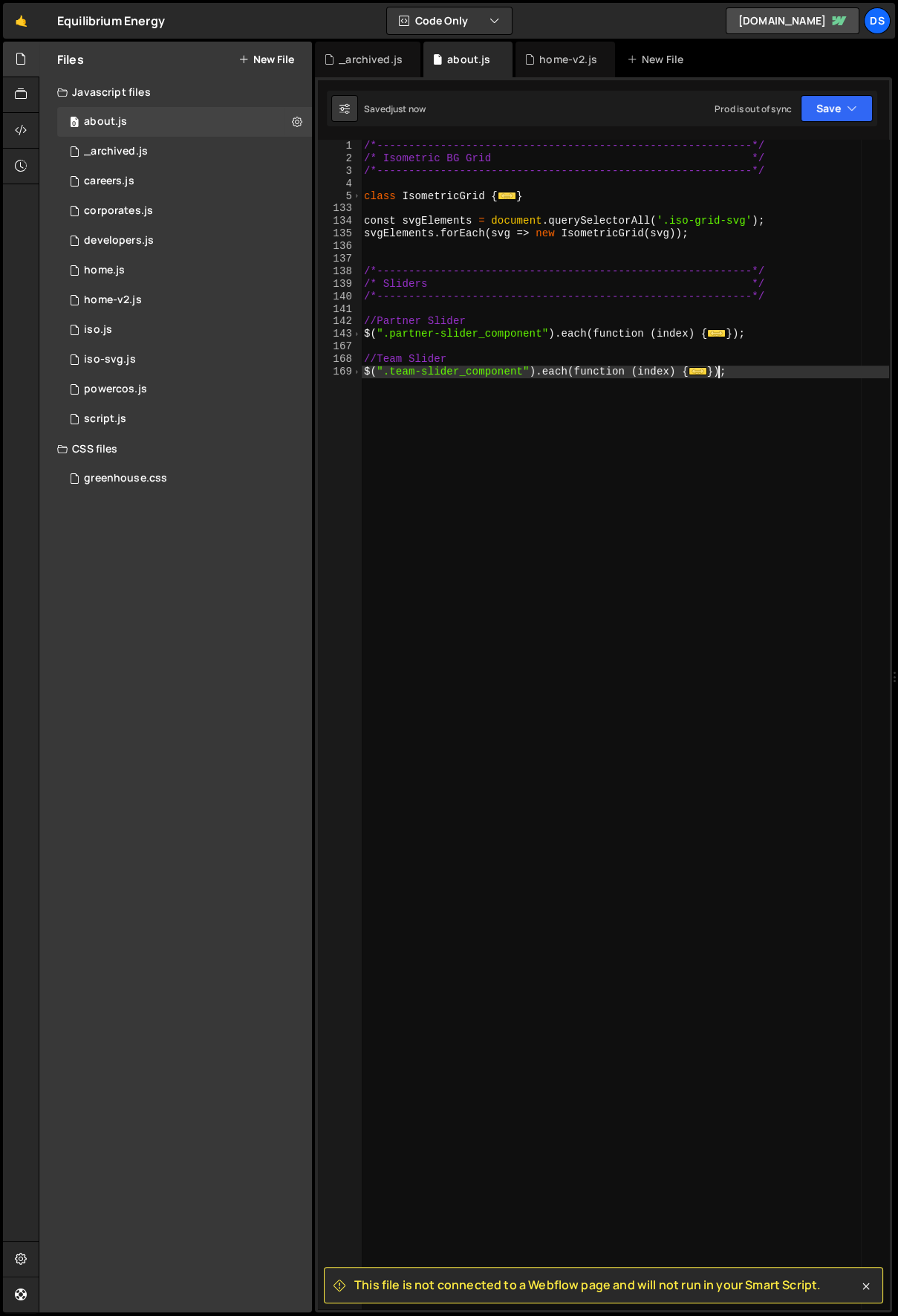
click at [456, 610] on div "/*-----------------------------------------------------------*/ /* Isometric BG…" at bounding box center [625, 738] width 529 height 1195
drag, startPoint x: 866, startPoint y: 1285, endPoint x: 858, endPoint y: 1267, distance: 19.7
click at [866, 1285] on icon at bounding box center [865, 1285] width 14 height 14
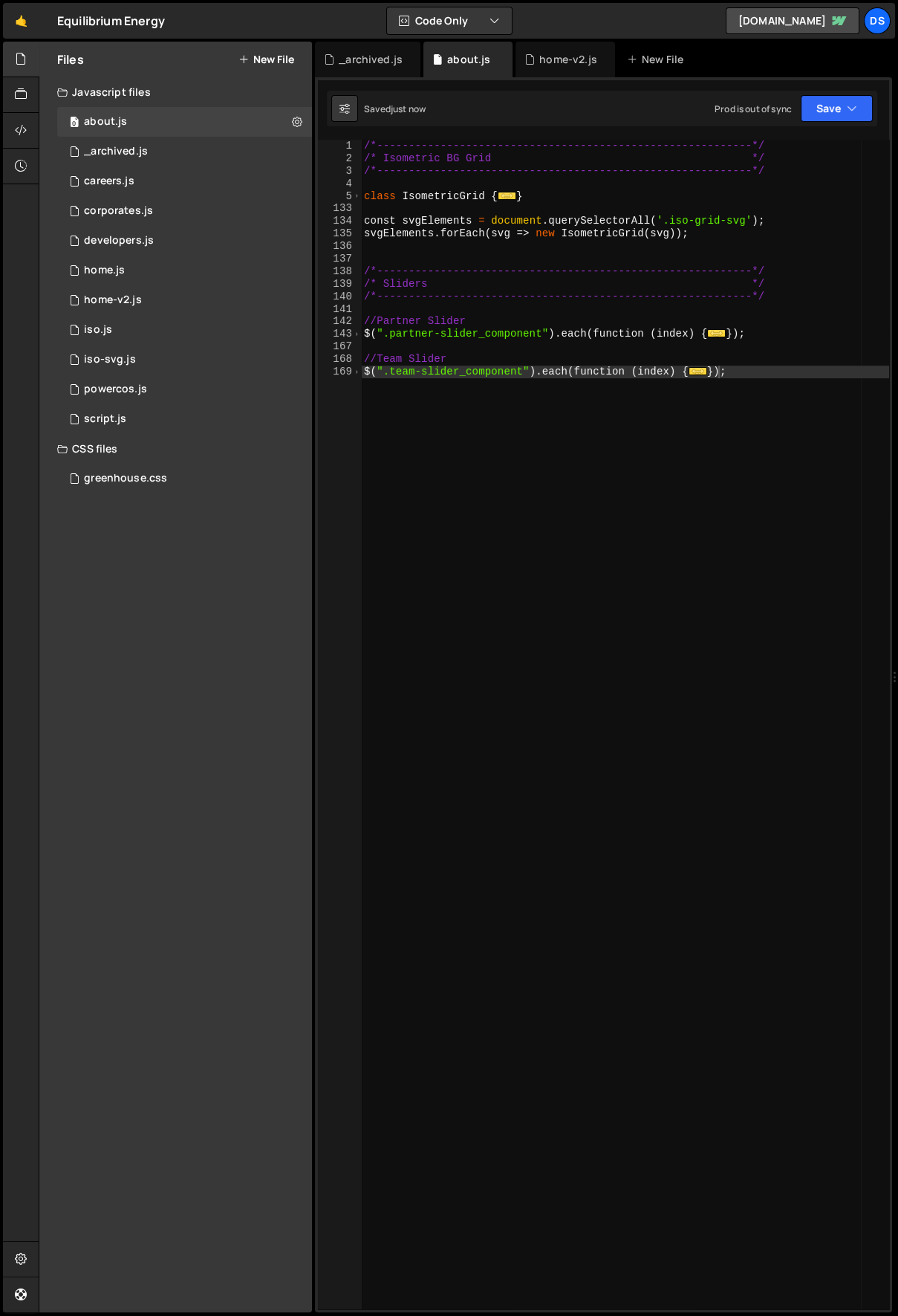
click at [582, 875] on div "/*-----------------------------------------------------------*/ /* Isometric BG…" at bounding box center [625, 738] width 529 height 1195
